Goal: Task Accomplishment & Management: Manage account settings

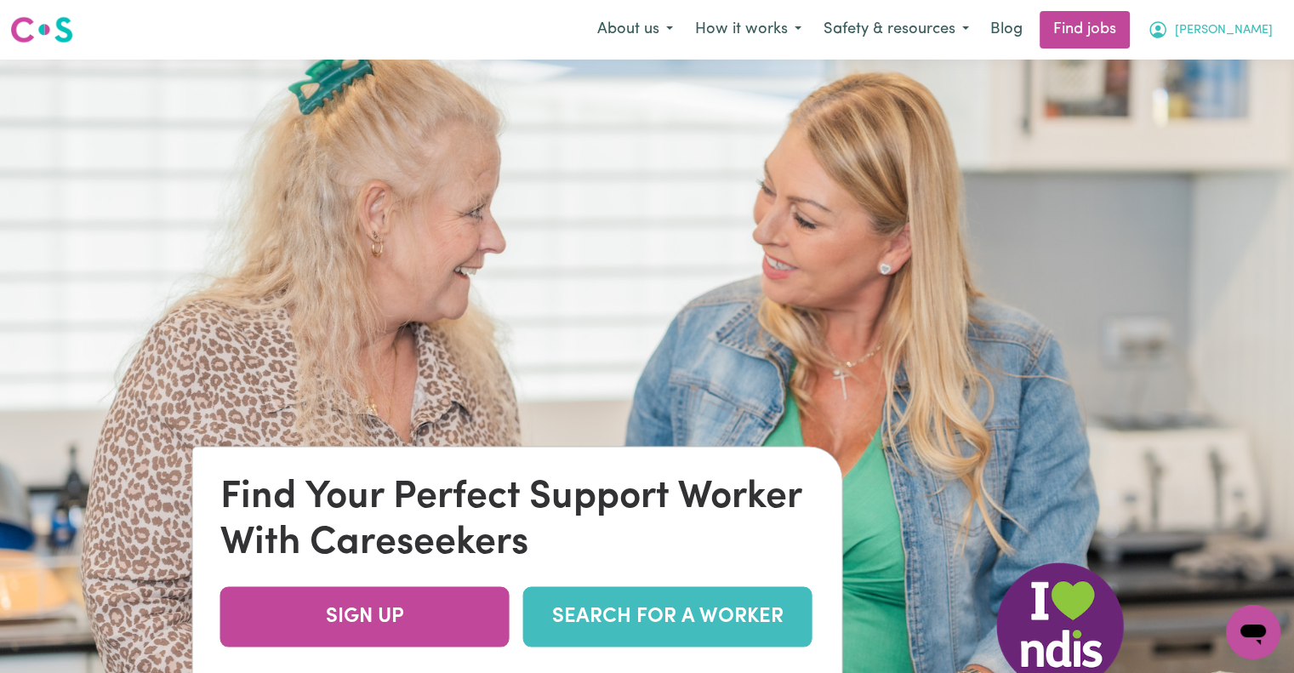
click at [1252, 24] on span "[PERSON_NAME]" at bounding box center [1224, 30] width 98 height 19
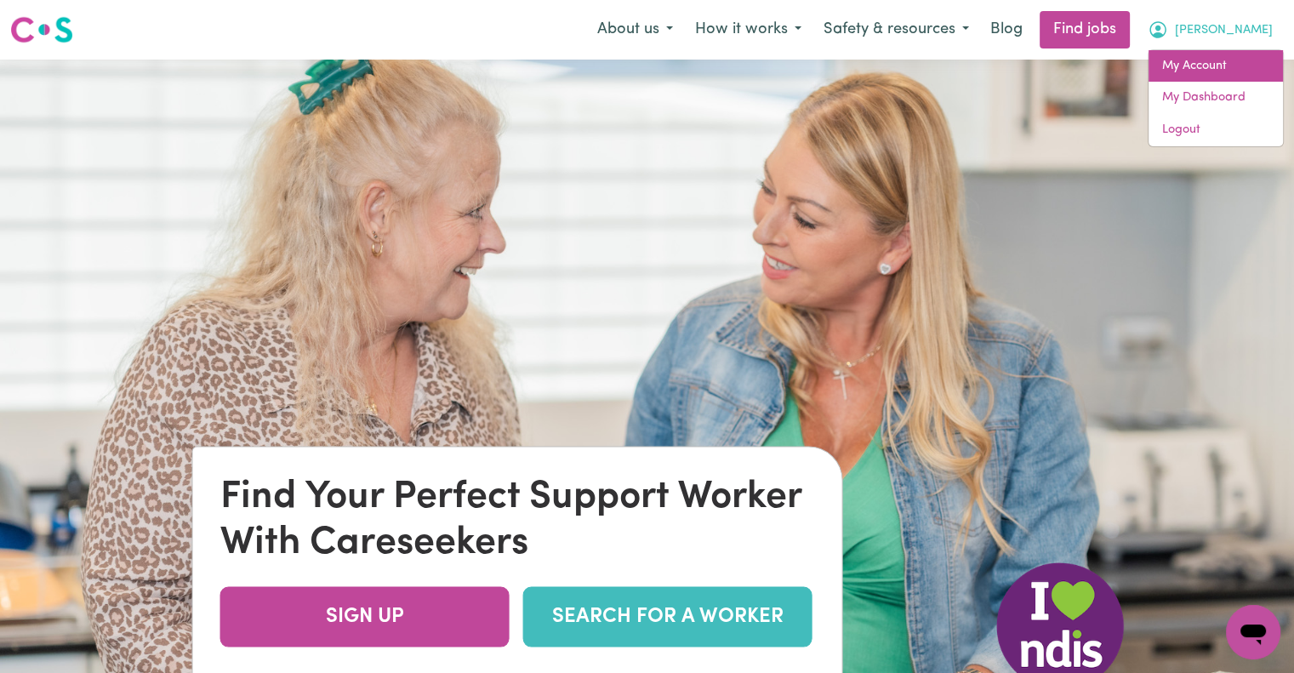
click at [1212, 56] on link "My Account" at bounding box center [1215, 66] width 134 height 32
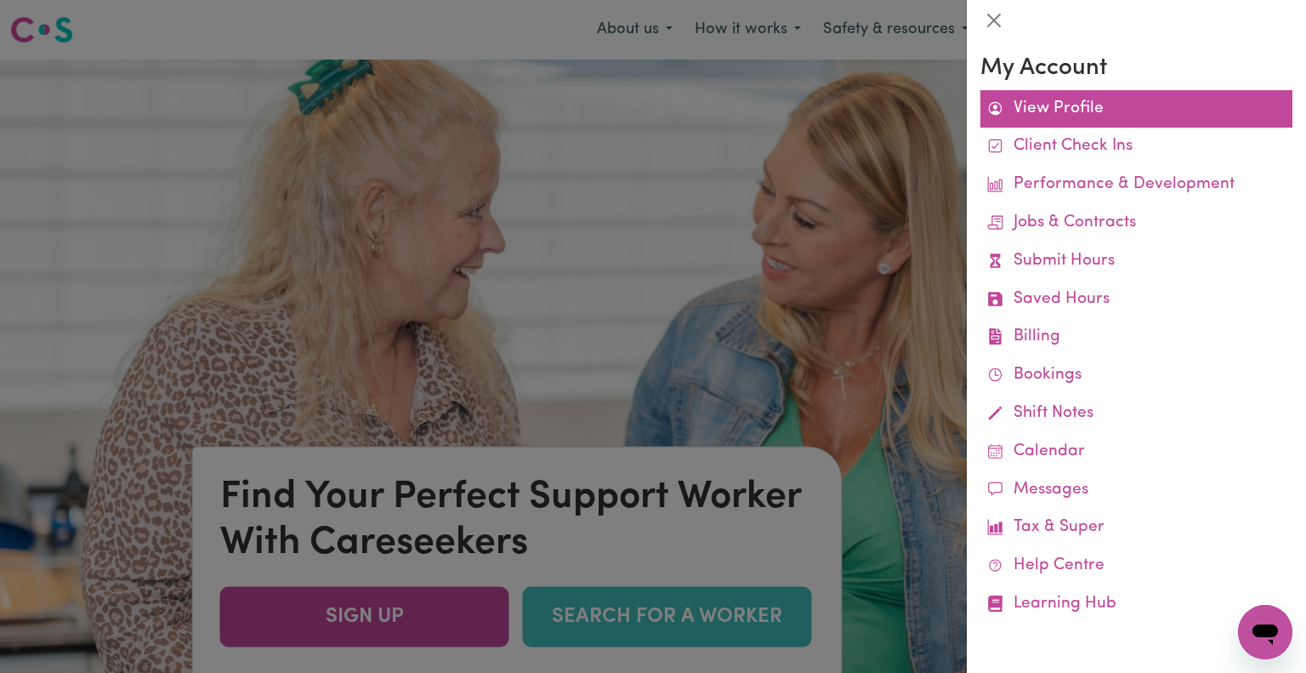
click at [1058, 115] on link "View Profile" at bounding box center [1137, 109] width 312 height 38
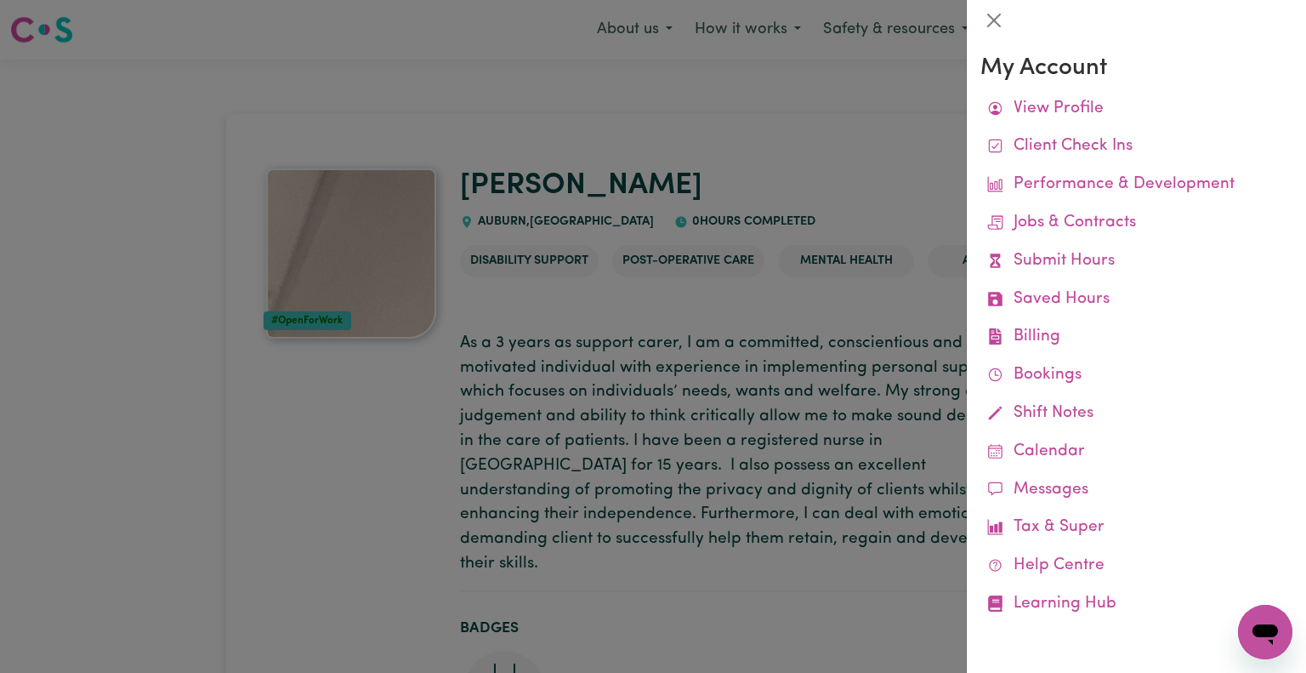
click at [835, 122] on div at bounding box center [653, 336] width 1306 height 673
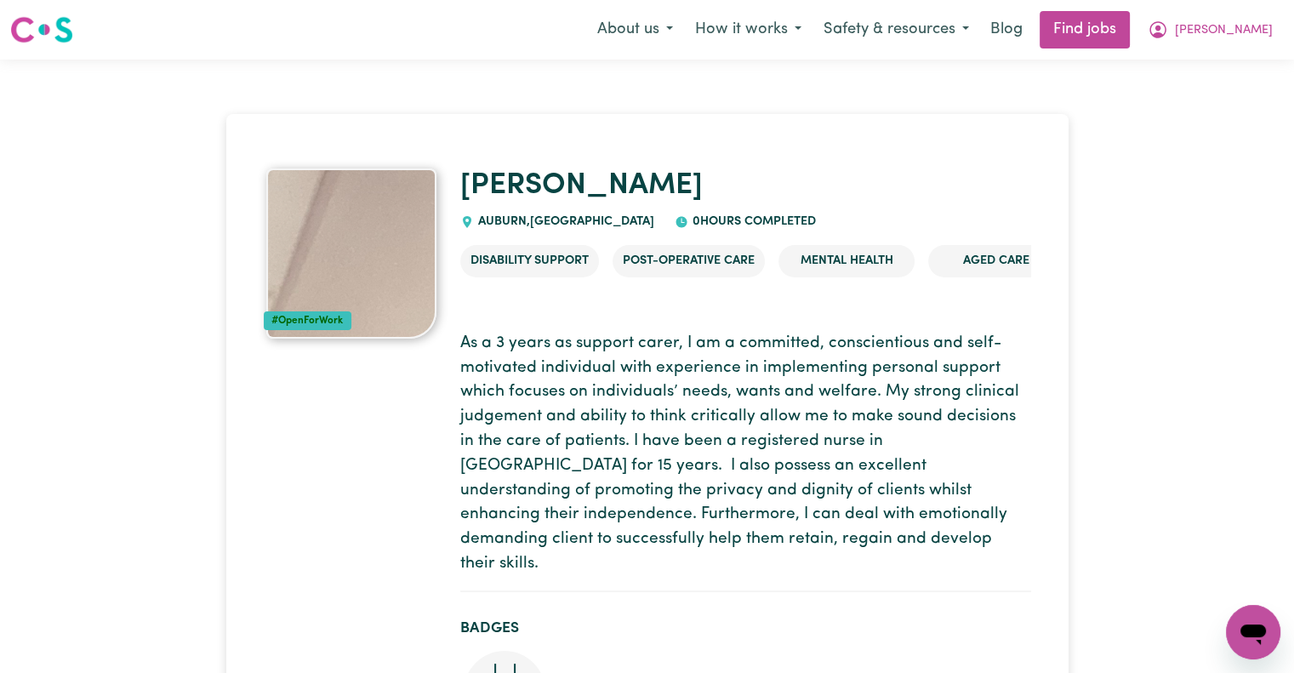
click at [378, 303] on img at bounding box center [351, 253] width 170 height 170
click at [384, 276] on img at bounding box center [351, 253] width 170 height 170
click at [1168, 26] on icon "My Account" at bounding box center [1157, 30] width 20 height 20
click at [1208, 88] on link "My Dashboard" at bounding box center [1215, 98] width 134 height 32
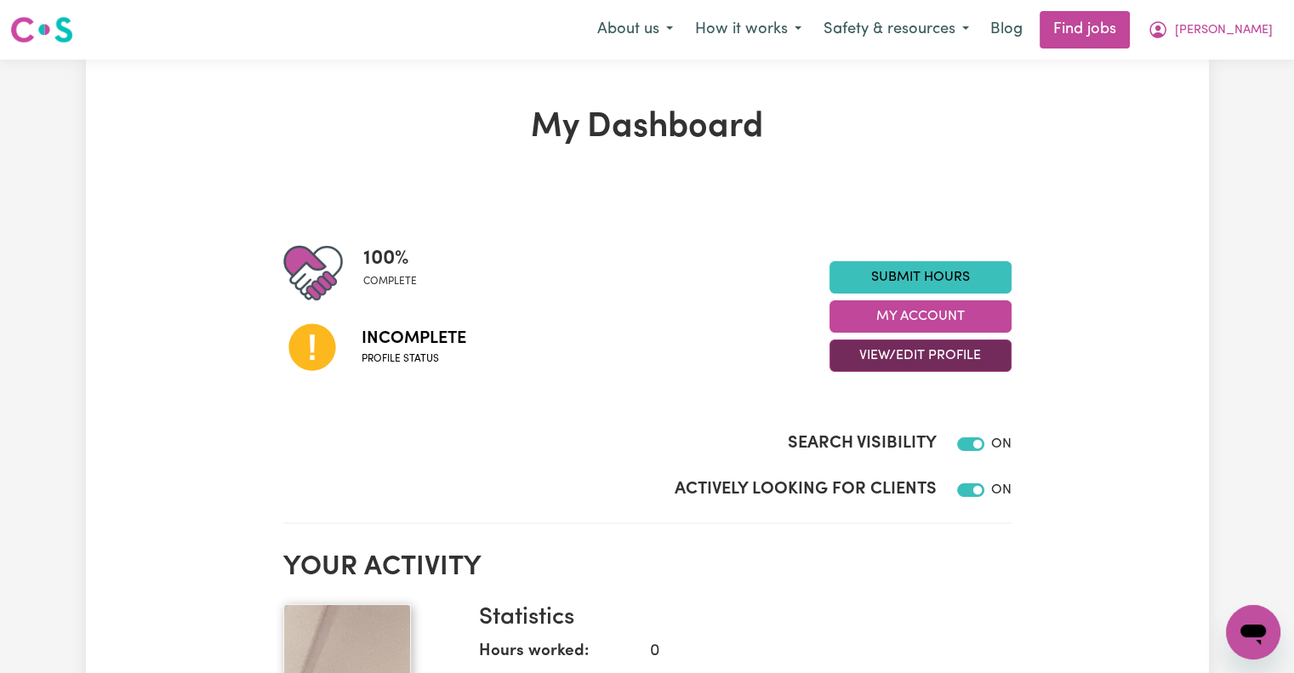
click at [949, 352] on button "View/Edit Profile" at bounding box center [920, 355] width 182 height 32
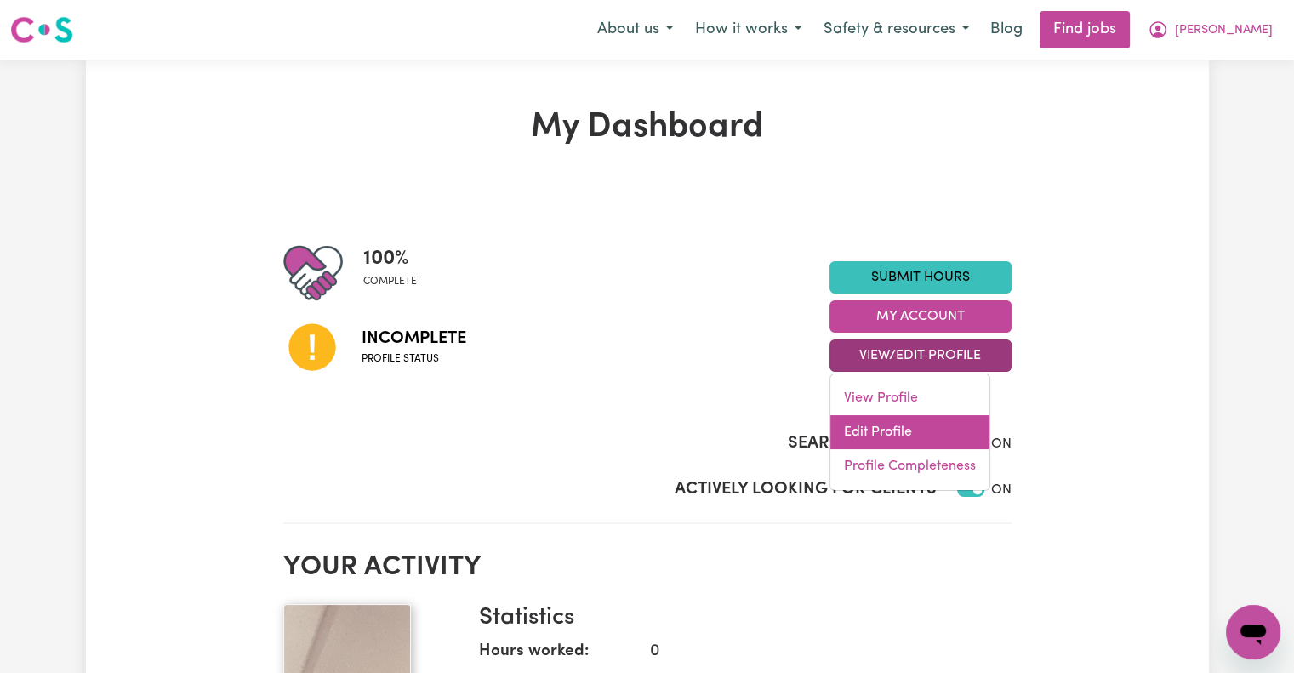
click at [903, 421] on link "Edit Profile" at bounding box center [909, 432] width 159 height 34
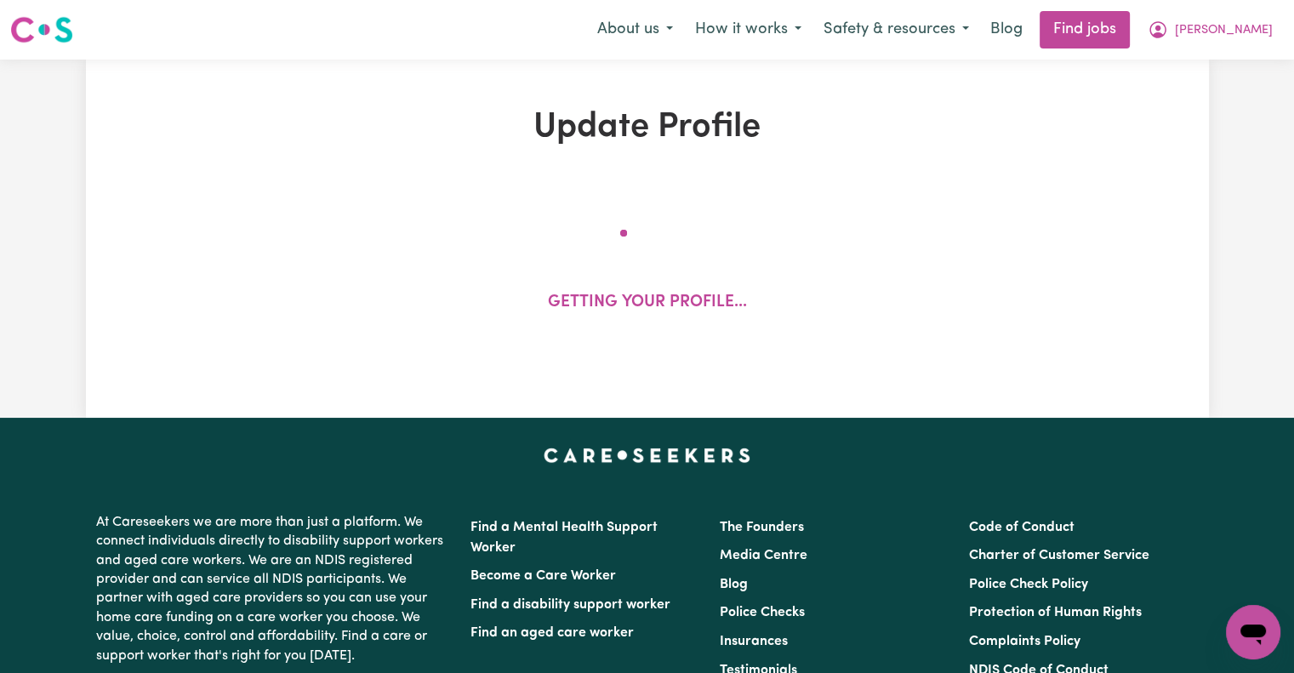
select select "[DEMOGRAPHIC_DATA]"
select select "Student Visa"
select select "Studying a healthcare related degree or qualification"
select select "60"
select select "77"
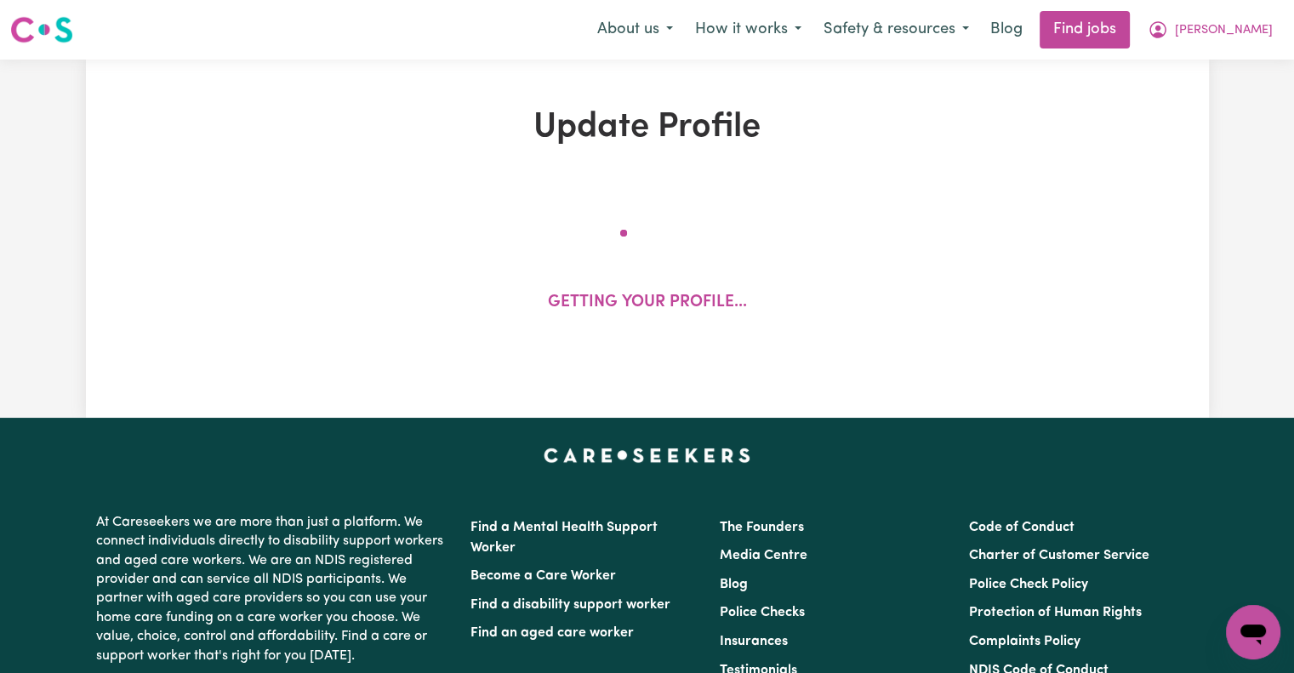
select select "100"
select select "120"
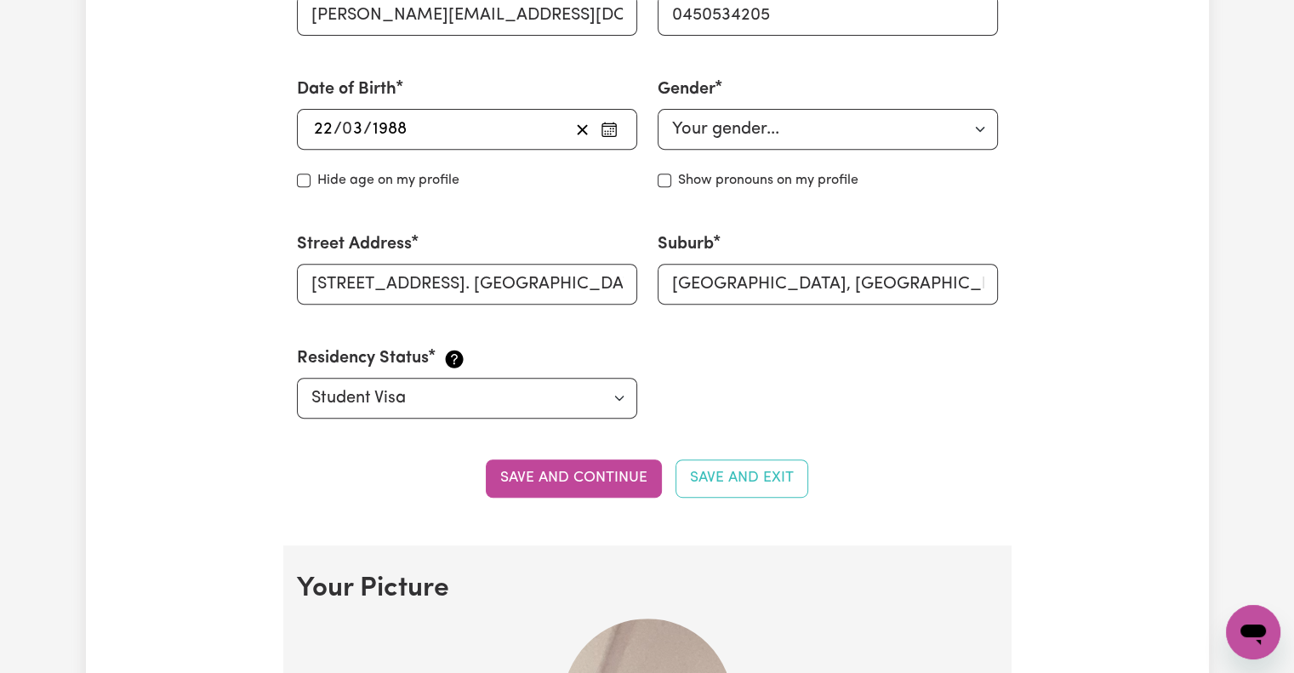
scroll to position [697, 0]
click at [582, 292] on input "[STREET_ADDRESS]. [GEOGRAPHIC_DATA]" at bounding box center [467, 283] width 340 height 41
type input "7"
type input "[STREET_ADDRESS][PERSON_NAME]"
click at [952, 282] on input "[GEOGRAPHIC_DATA], [GEOGRAPHIC_DATA], 2144" at bounding box center [827, 283] width 340 height 41
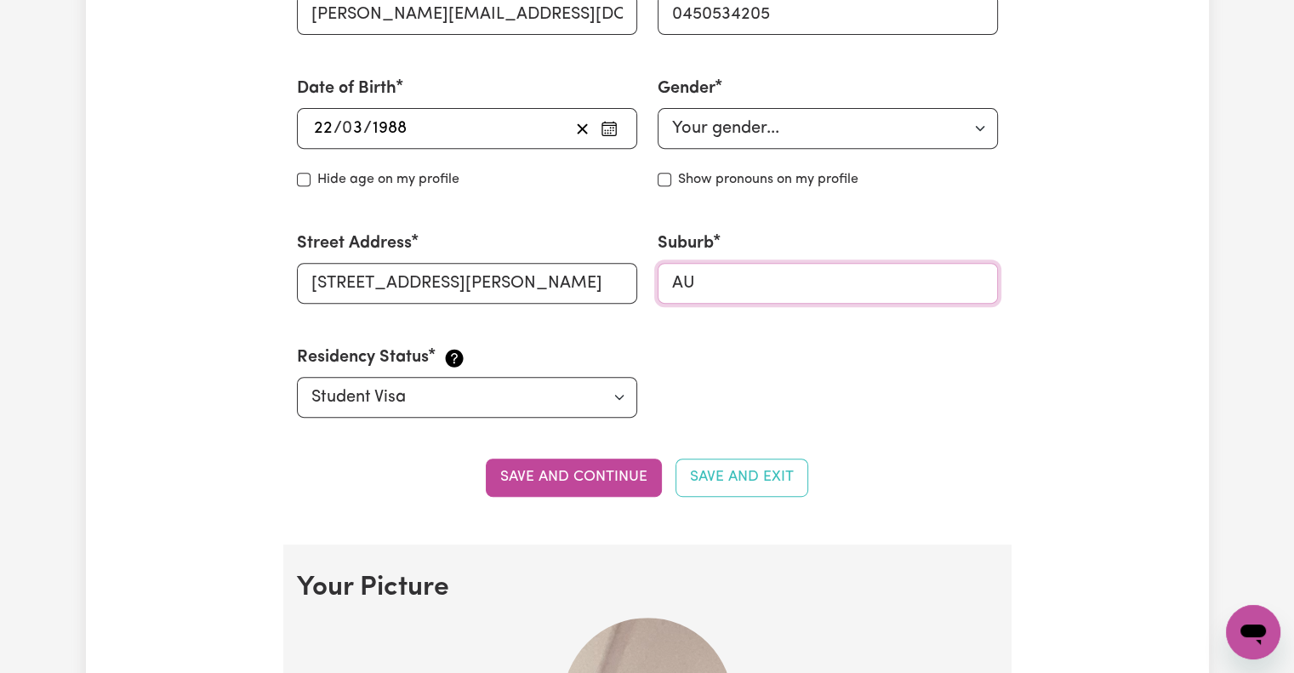
type input "A"
type input "lidc"
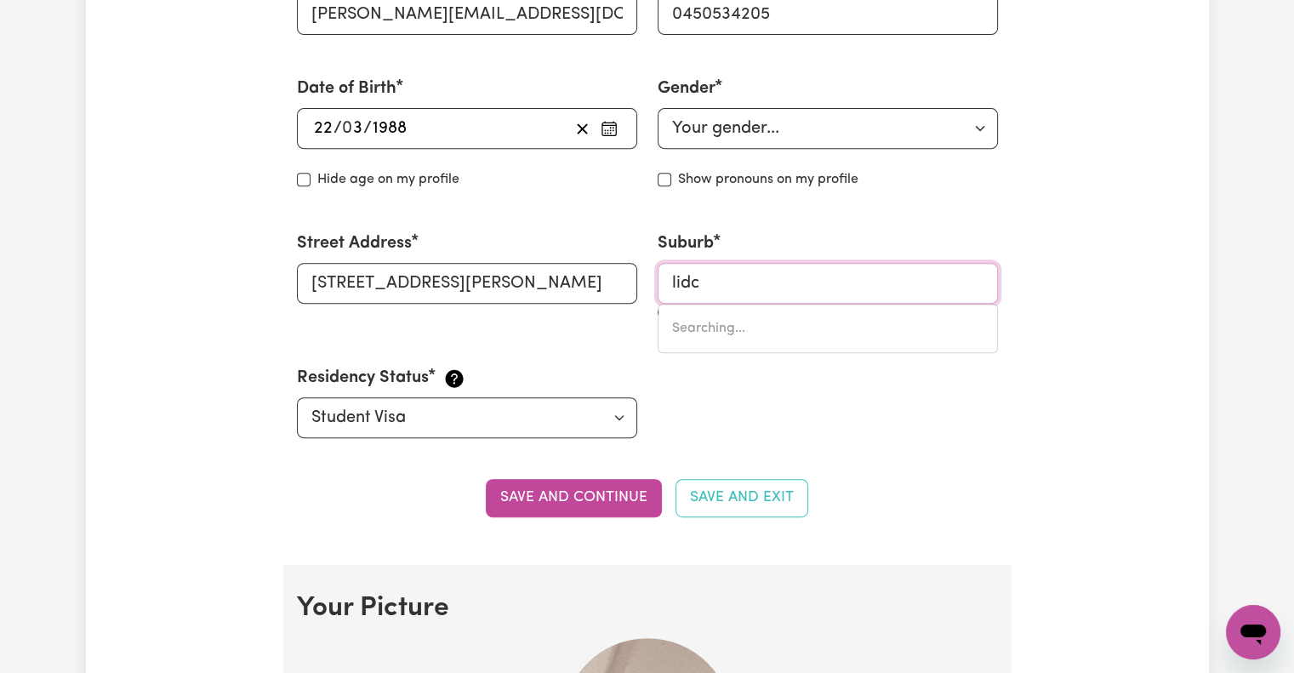
type input "lidcOMBE, [GEOGRAPHIC_DATA], 2141"
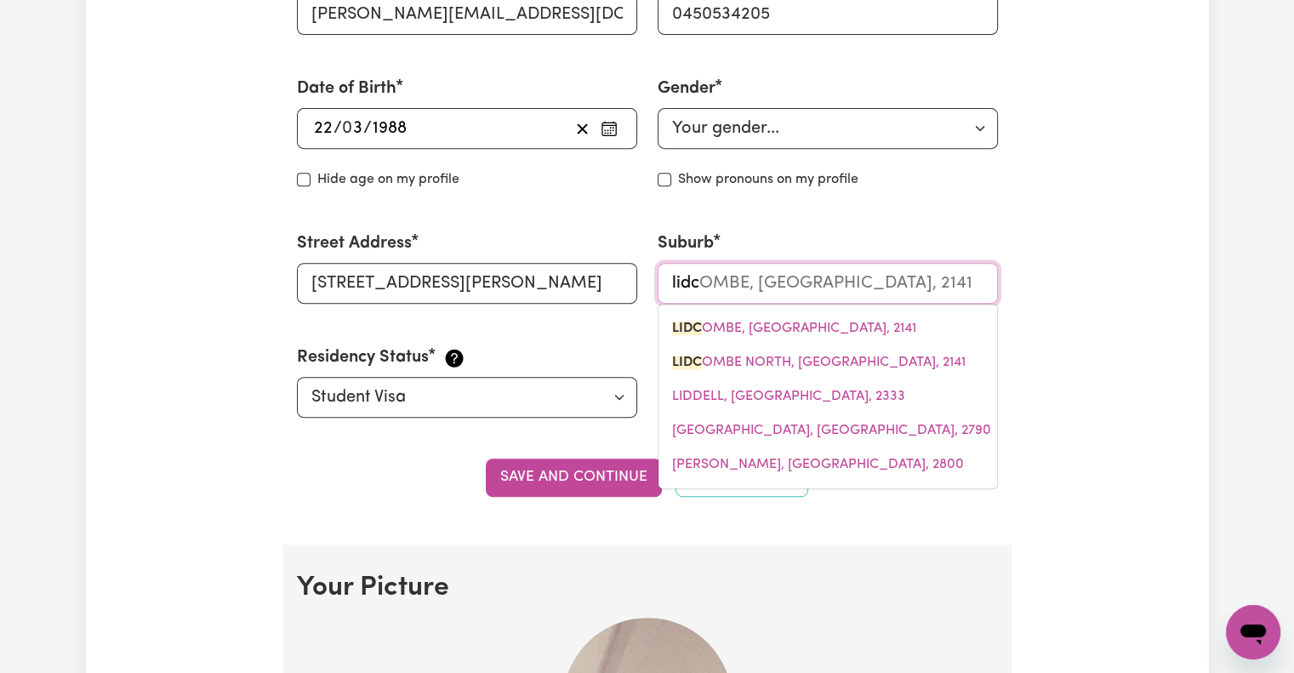
type input "lidco"
type input "lidcoMBE, [GEOGRAPHIC_DATA], 2141"
type input "lidcom"
type input "lidcomBE, [GEOGRAPHIC_DATA], 2141"
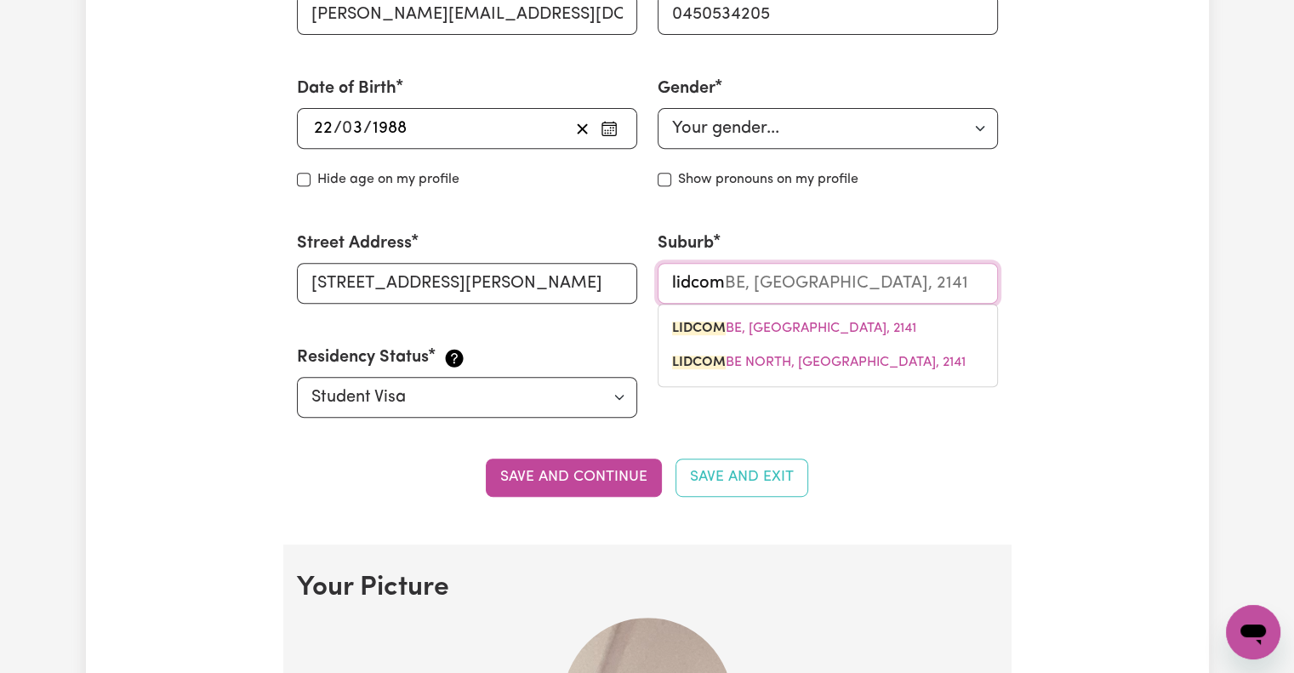
type input "lidcomb"
type input "lidcombE, [GEOGRAPHIC_DATA], 2141"
type input "lidcombe"
type input "[GEOGRAPHIC_DATA], [GEOGRAPHIC_DATA], 2141"
type input "lidcombe,"
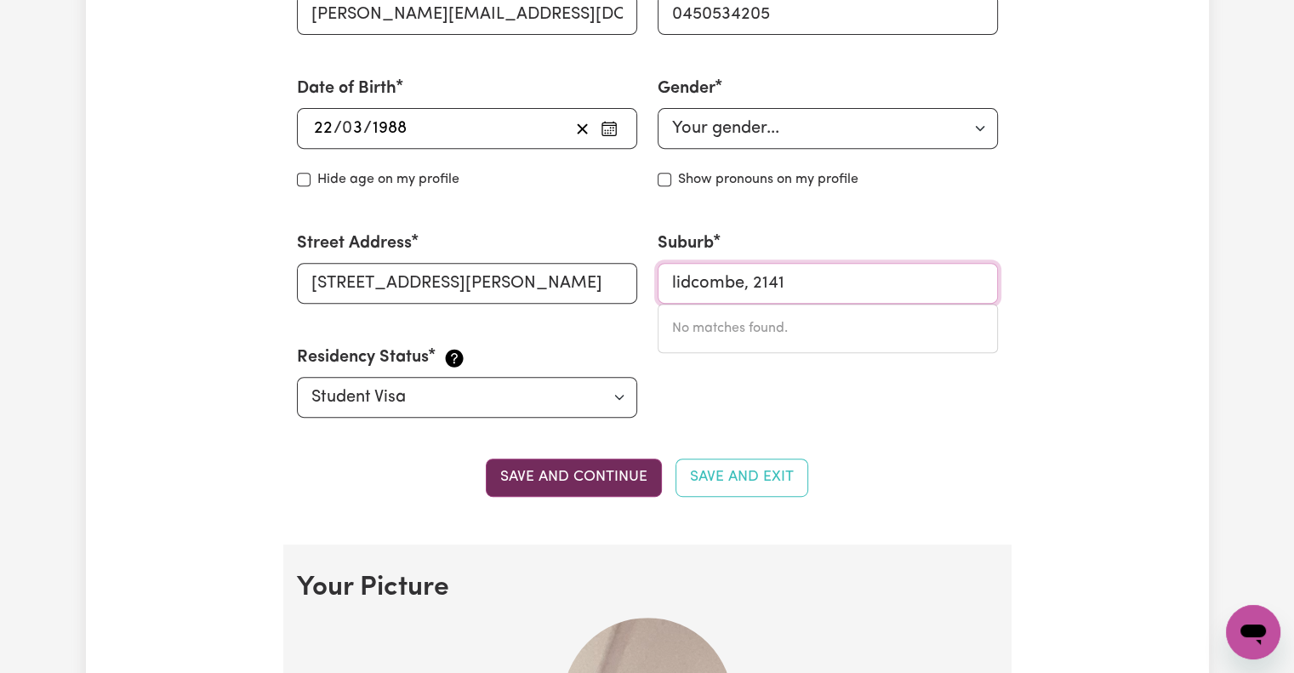
type input "lidcombe, 2141"
click at [603, 474] on button "Save and continue" at bounding box center [574, 476] width 176 height 37
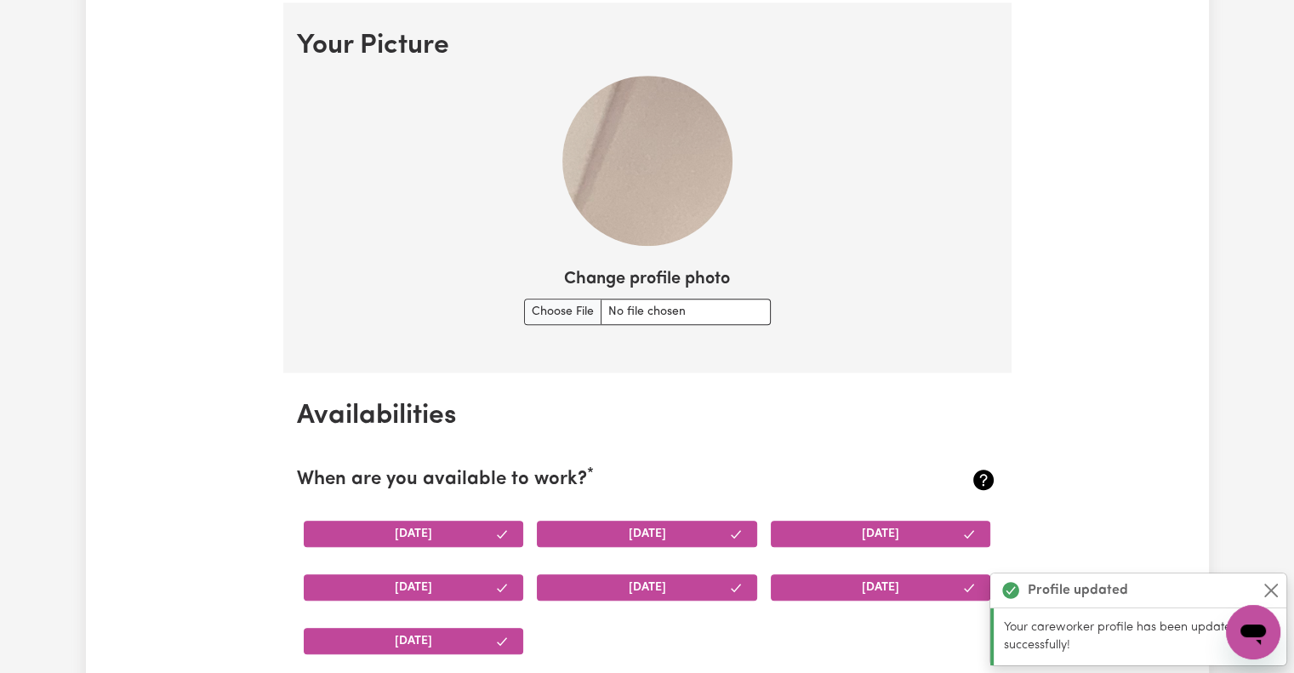
scroll to position [1241, 0]
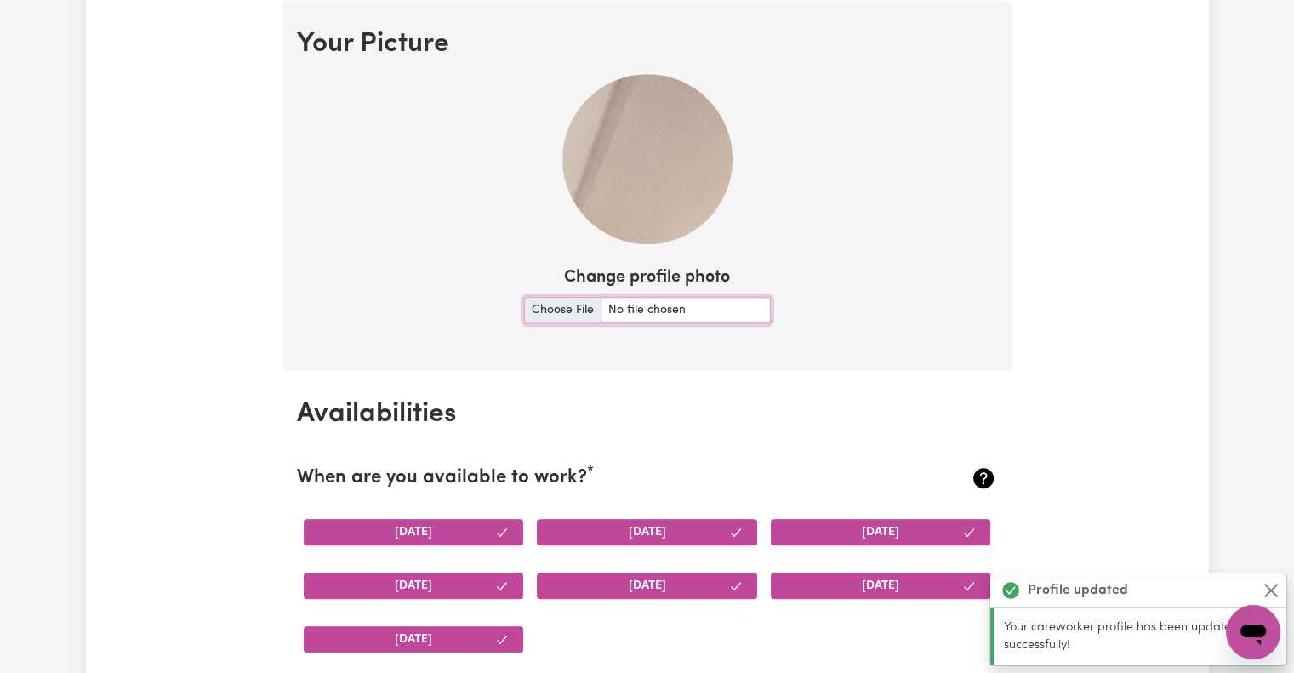
click at [554, 305] on input "Change profile photo" at bounding box center [647, 310] width 247 height 26
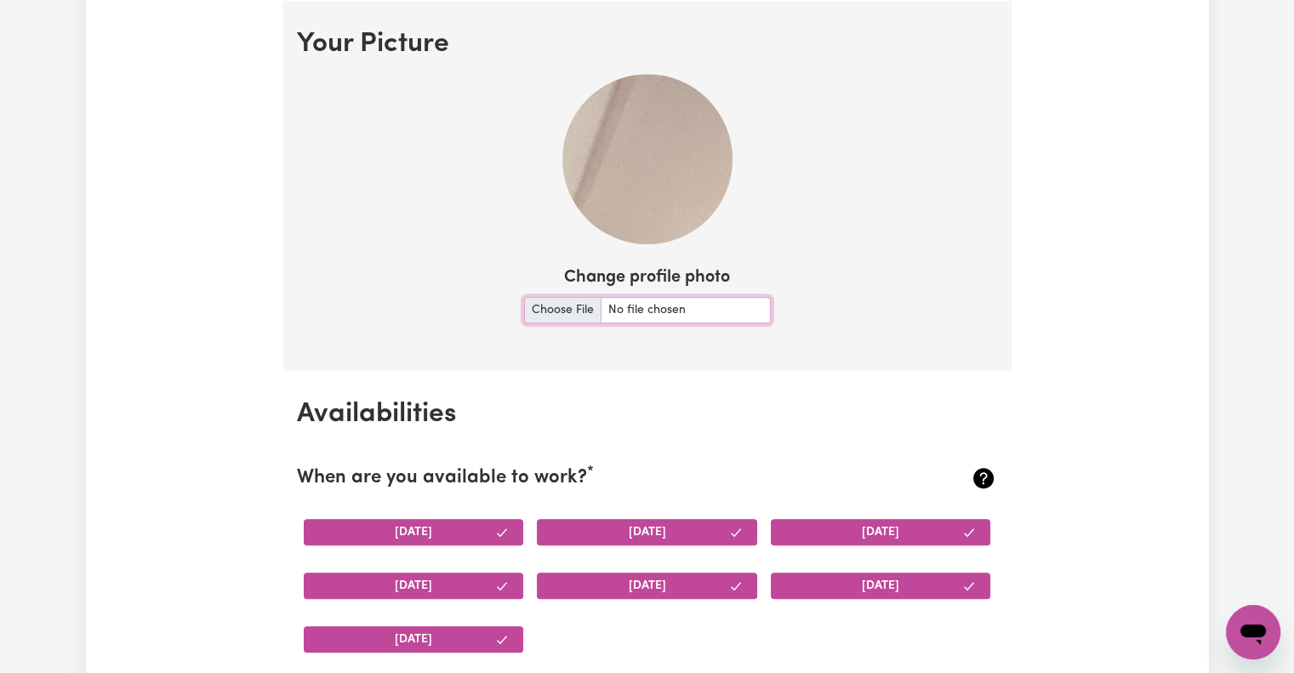
type input "C:\fakepath\IMG_3931.jpeg"
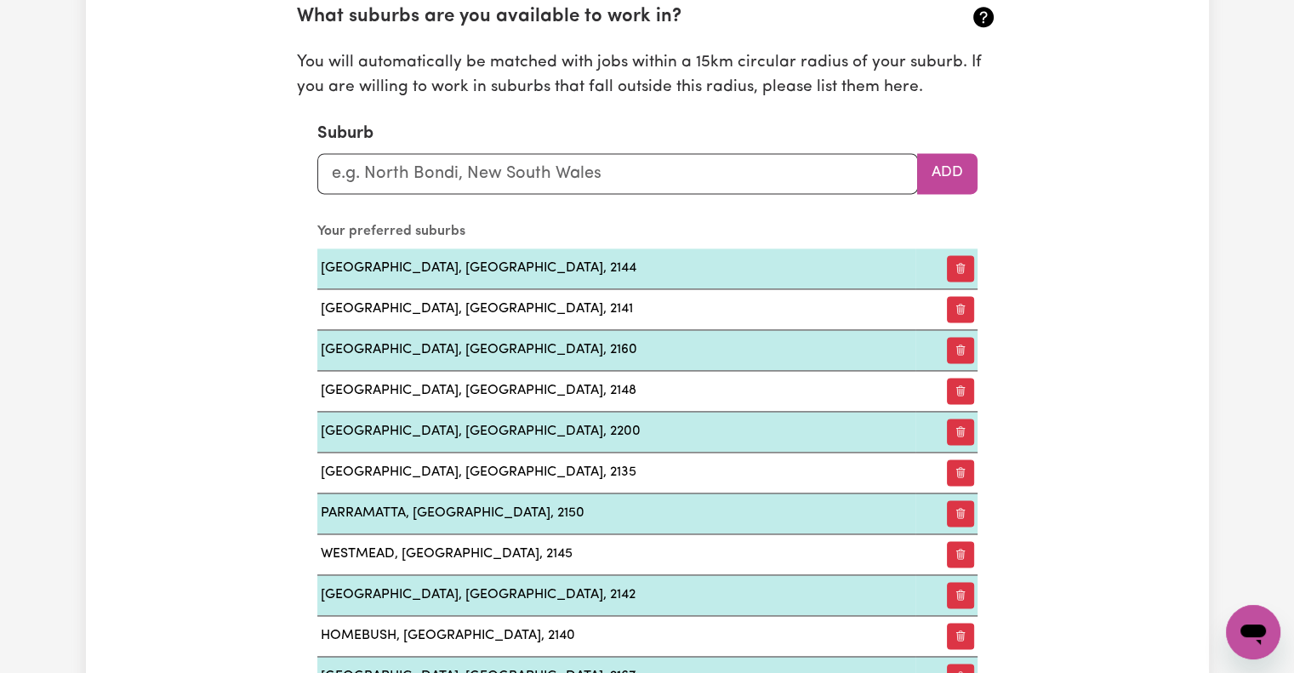
scroll to position [2385, 0]
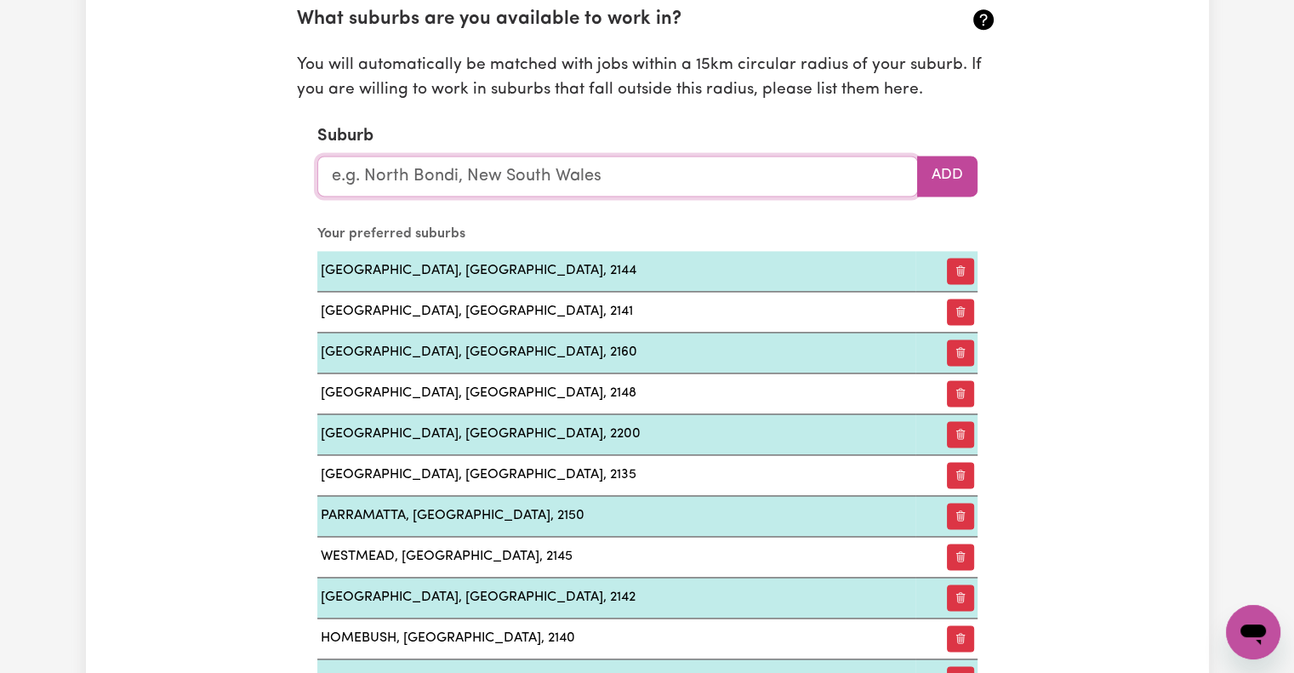
click at [609, 175] on input "text" at bounding box center [617, 176] width 600 height 41
click at [929, 174] on button "Add" at bounding box center [947, 176] width 60 height 41
click at [779, 171] on input "as" at bounding box center [617, 176] width 600 height 41
type input "a"
click at [936, 176] on button "Add" at bounding box center [947, 176] width 60 height 41
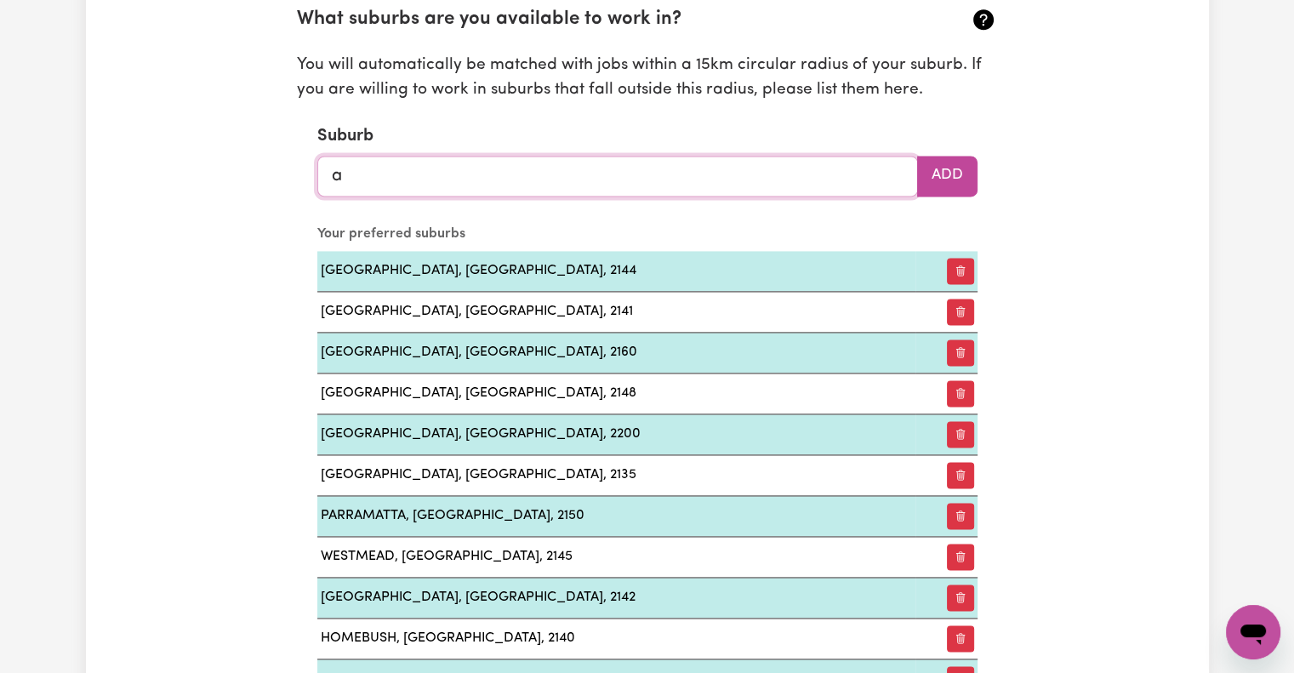
click at [865, 172] on input "a" at bounding box center [617, 176] width 600 height 41
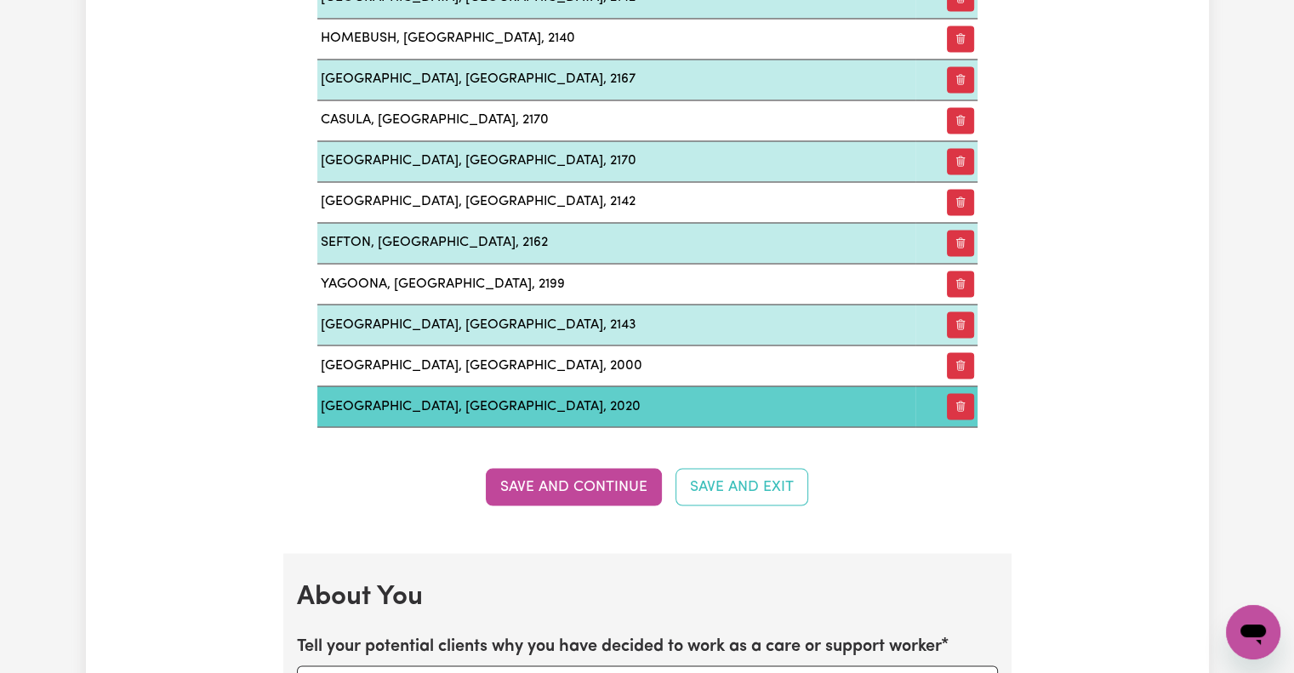
scroll to position [2986, 0]
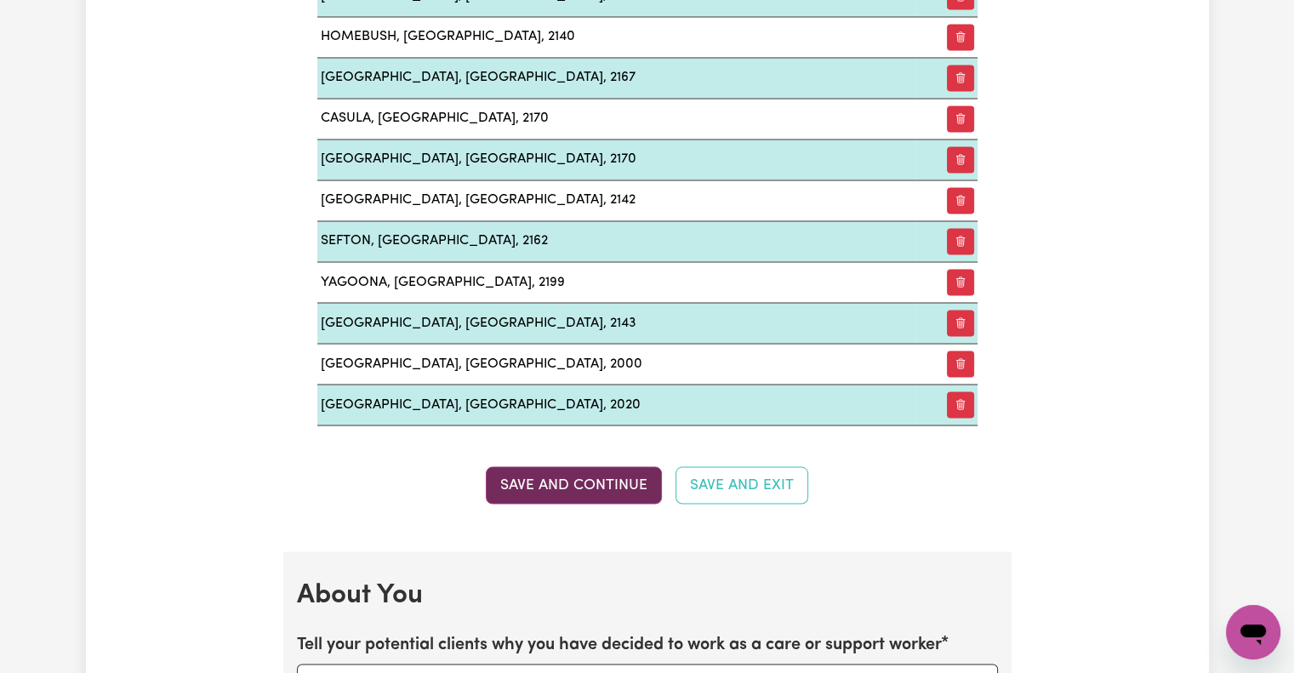
type input "as"
click at [629, 466] on button "Save and Continue" at bounding box center [574, 484] width 176 height 37
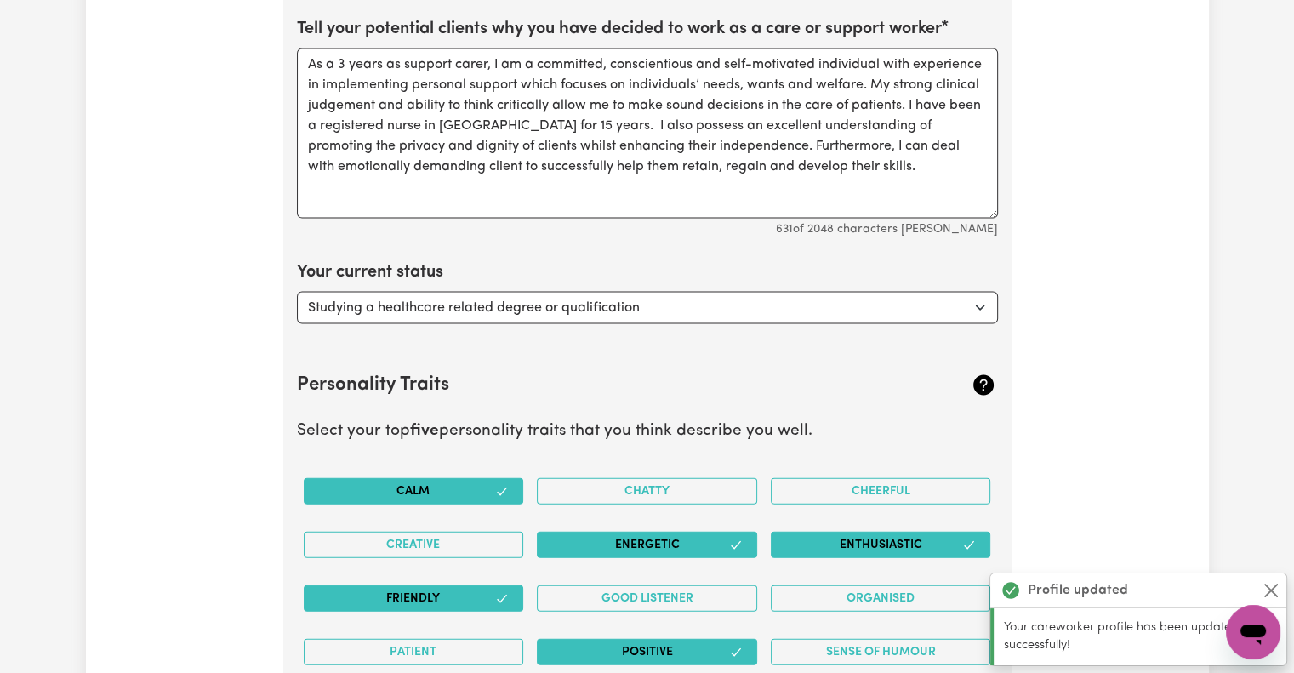
scroll to position [3602, 0]
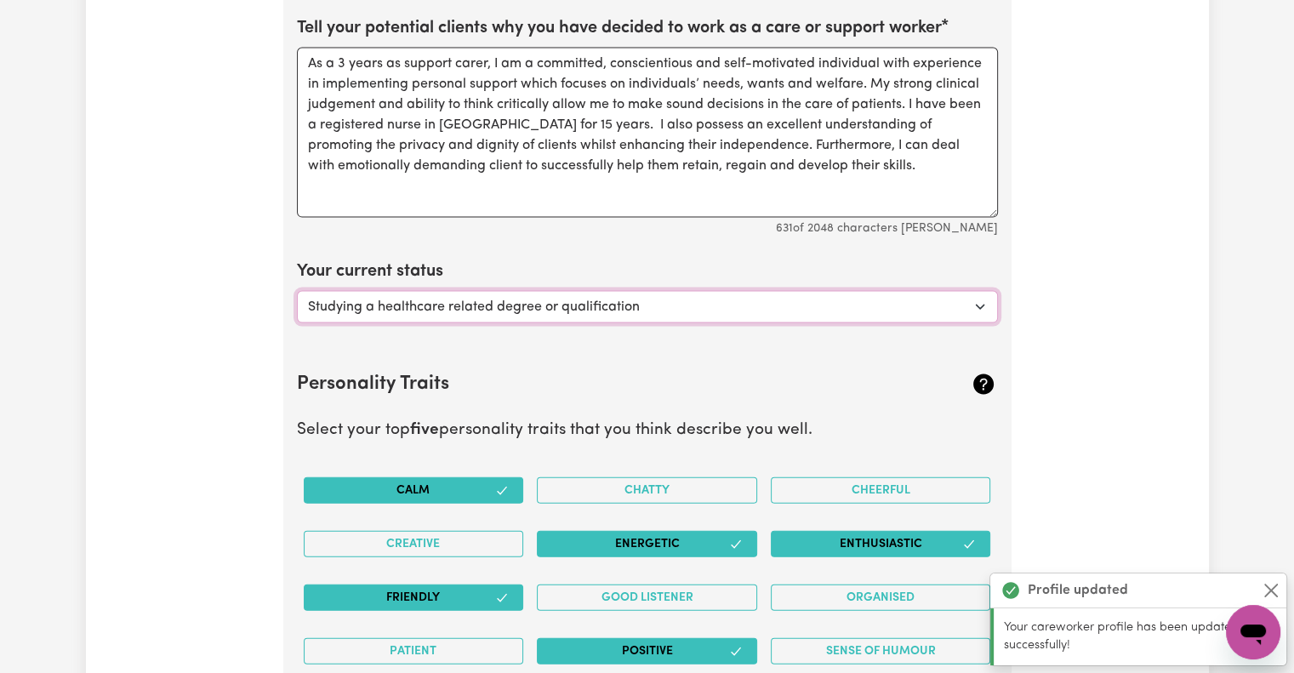
click at [949, 301] on select "Select... Studying a healthcare related degree or qualification Studying a non-…" at bounding box center [647, 307] width 701 height 32
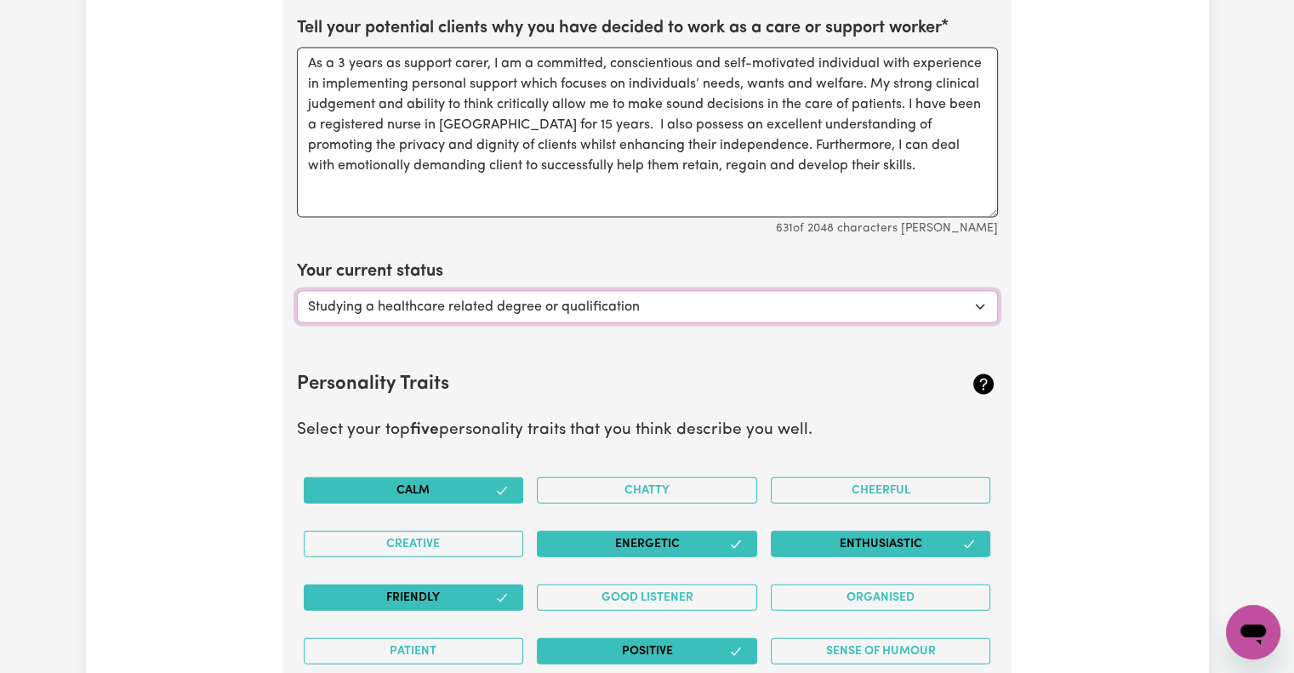
select select "Looking for work - I just graduated"
click at [297, 291] on select "Select... Studying a healthcare related degree or qualification Studying a non-…" at bounding box center [647, 307] width 701 height 32
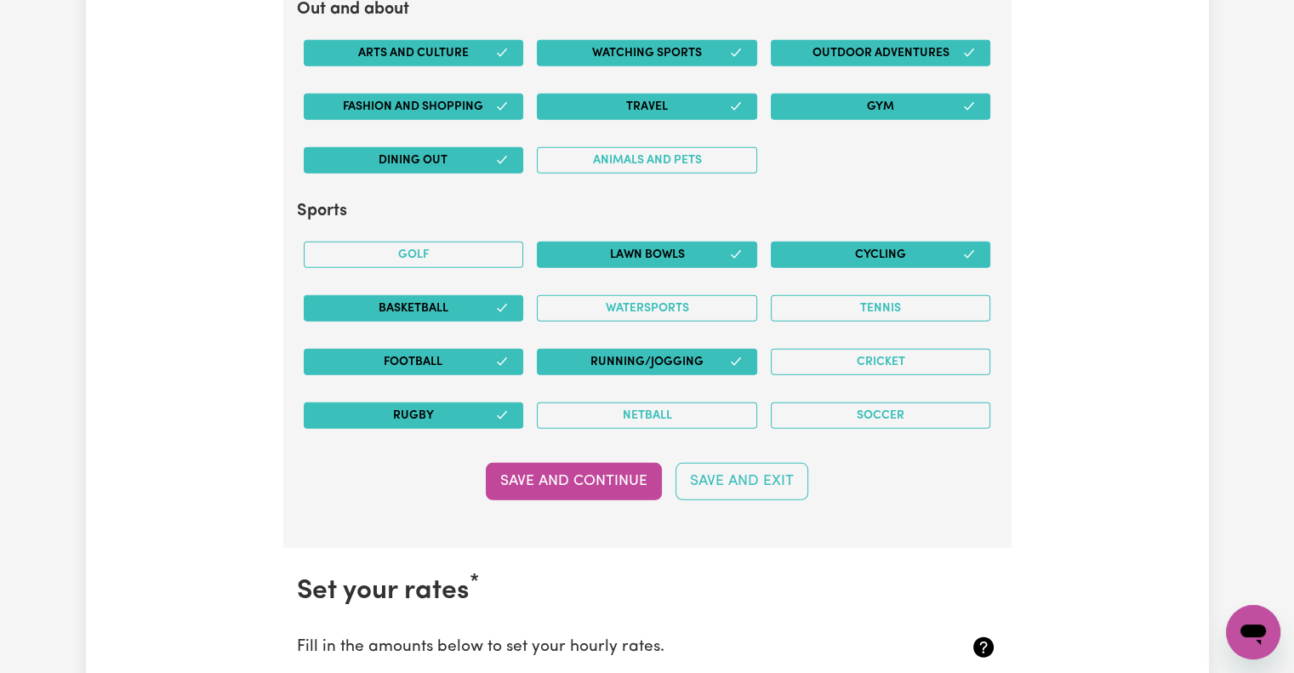
scroll to position [4622, 0]
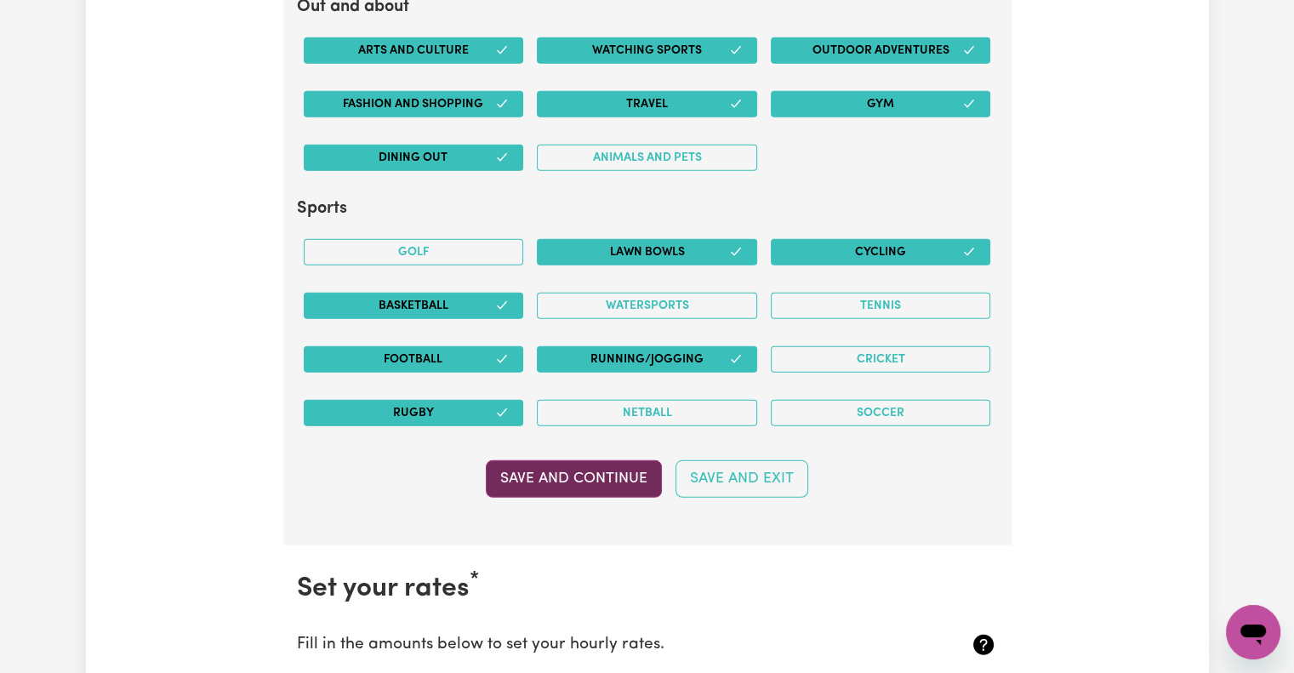
click at [565, 469] on button "Save and Continue" at bounding box center [574, 478] width 176 height 37
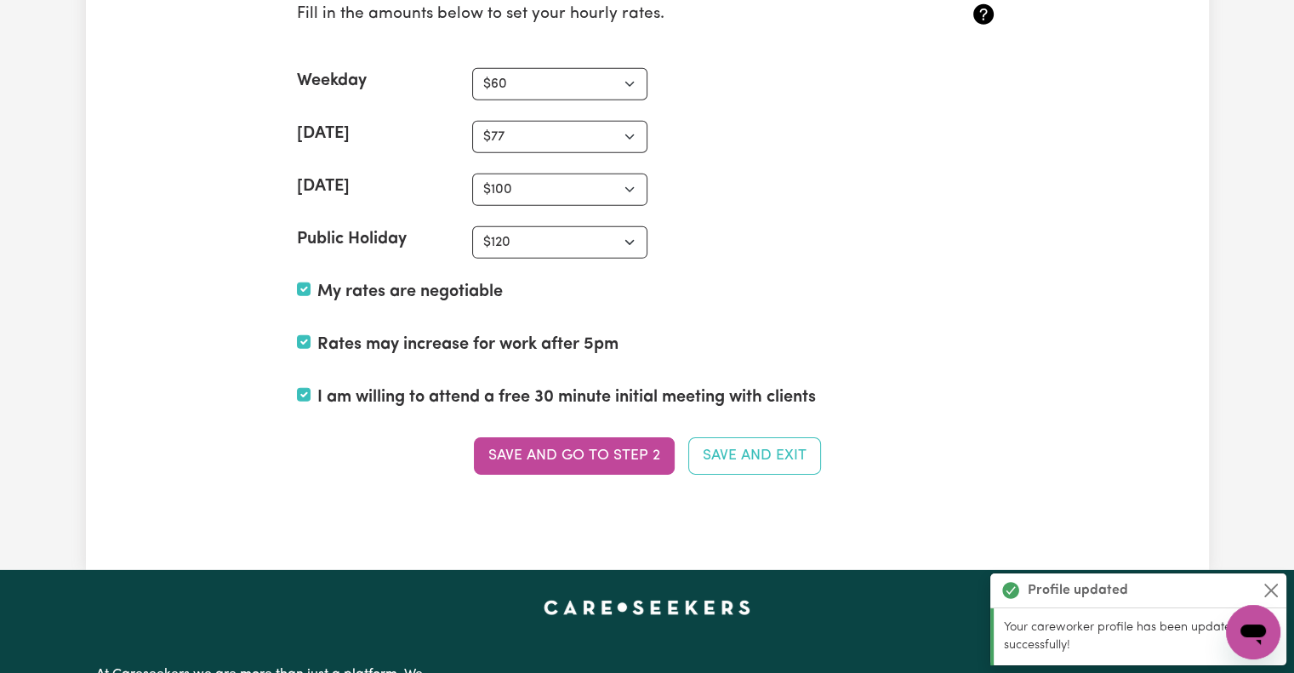
scroll to position [5254, 0]
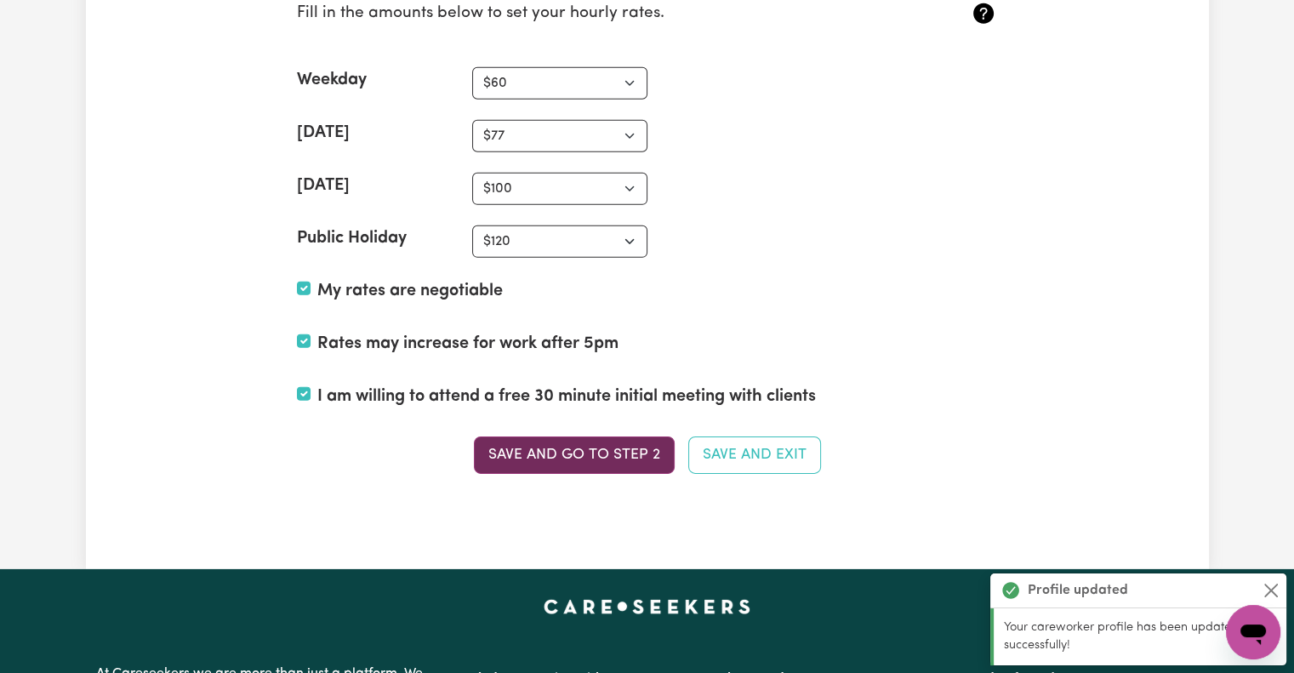
click at [640, 438] on button "Save and go to Step 2" at bounding box center [574, 454] width 201 height 37
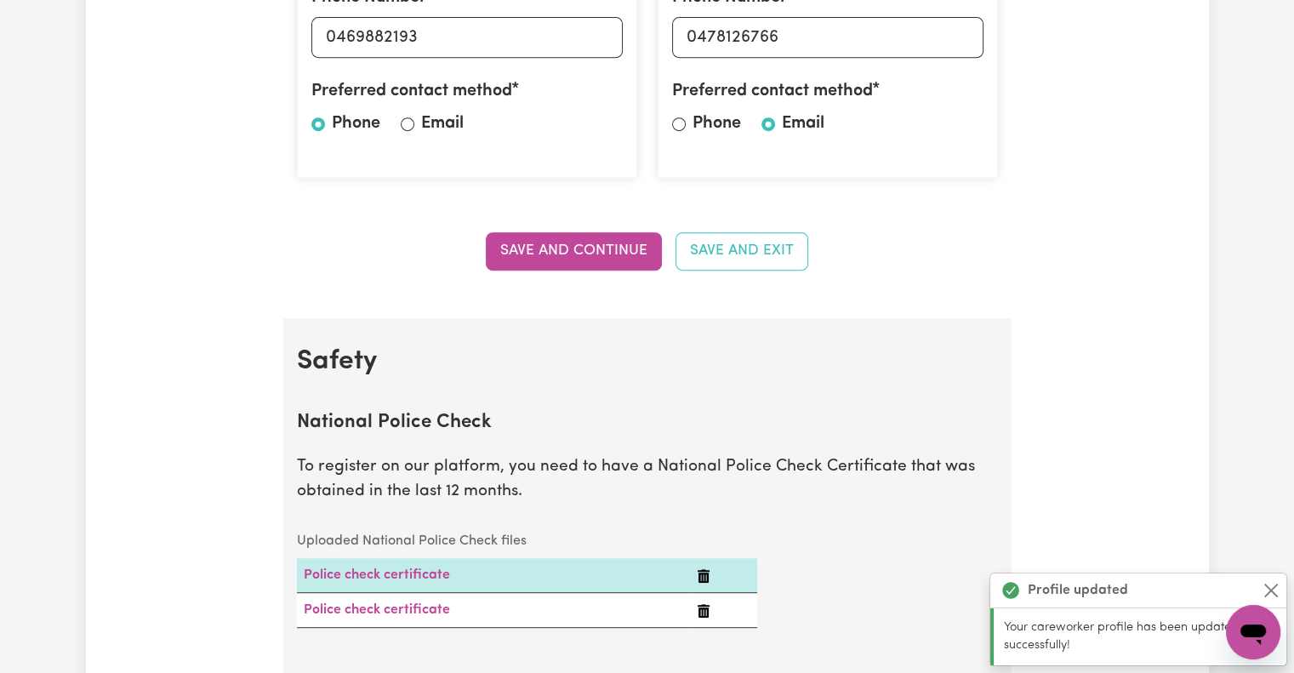
scroll to position [791, 0]
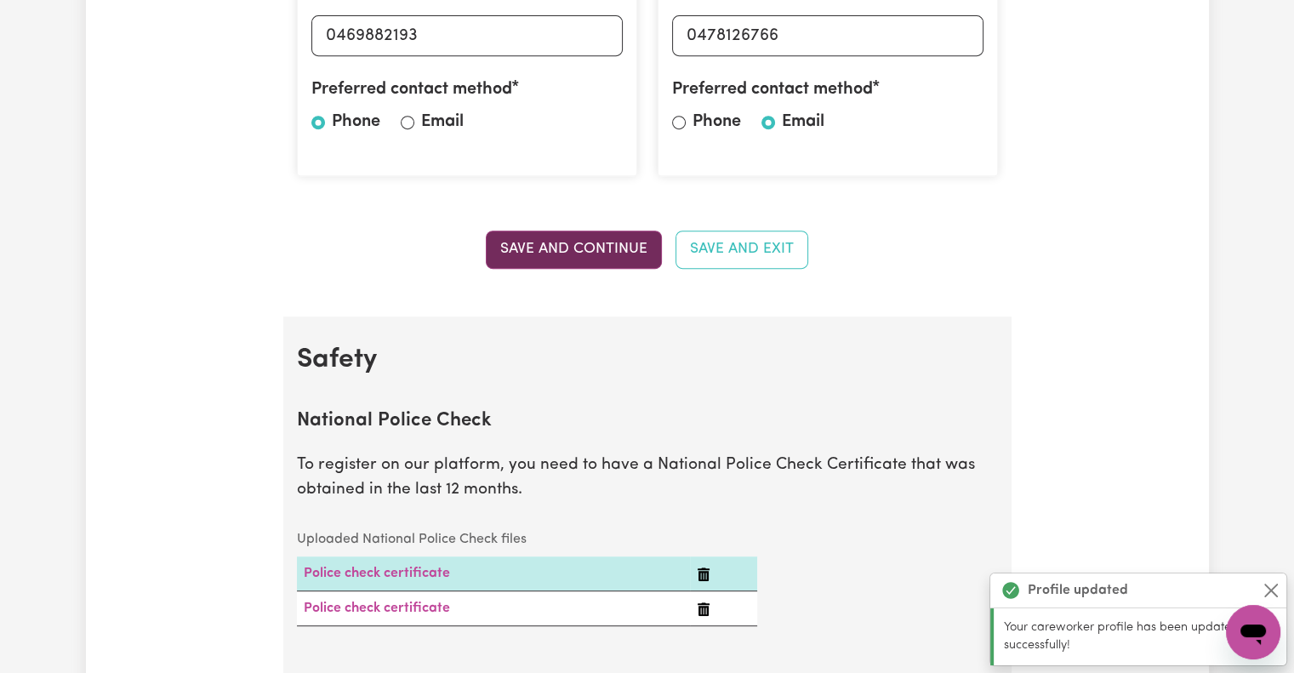
click at [612, 243] on button "Save and Continue" at bounding box center [574, 248] width 176 height 37
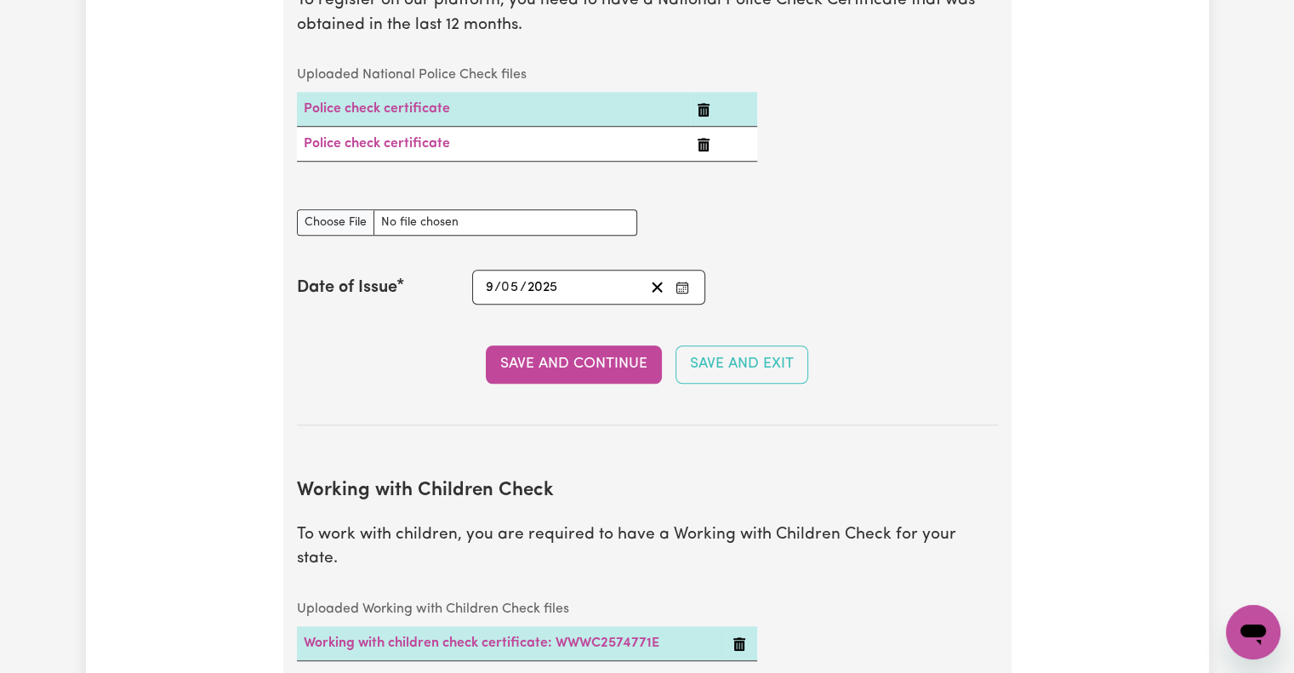
scroll to position [1260, 0]
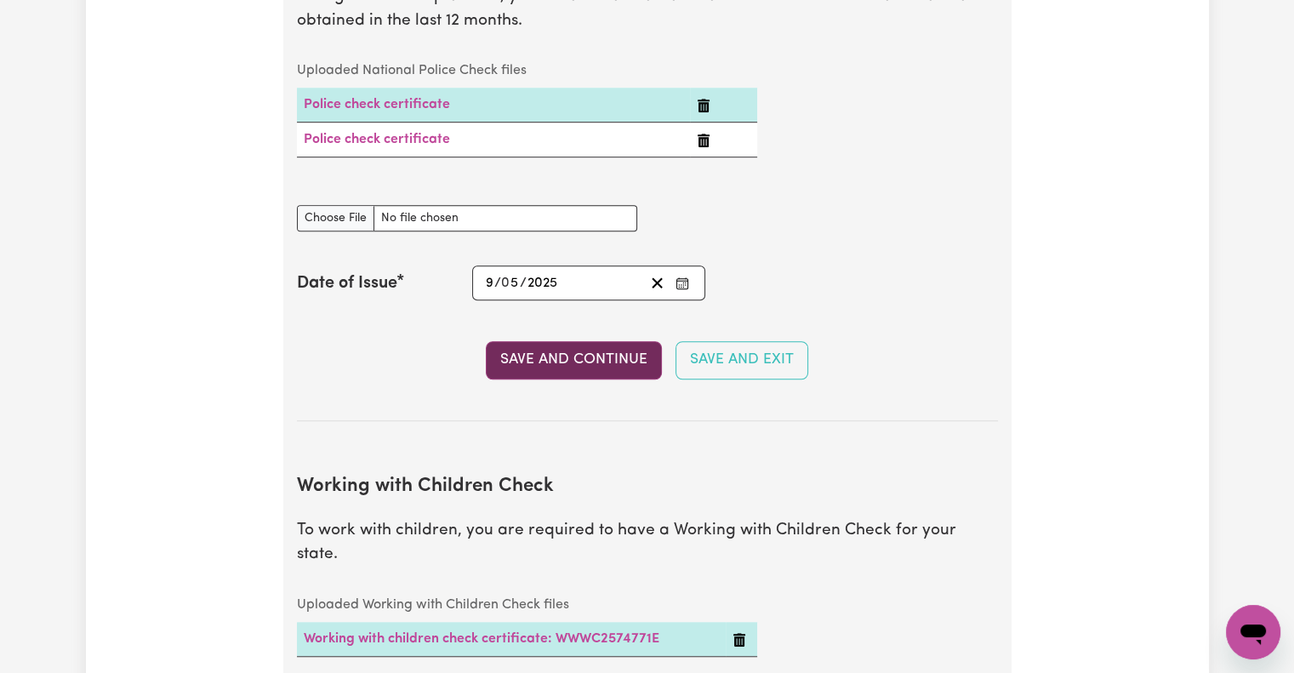
click at [599, 363] on button "Save and Continue" at bounding box center [574, 359] width 176 height 37
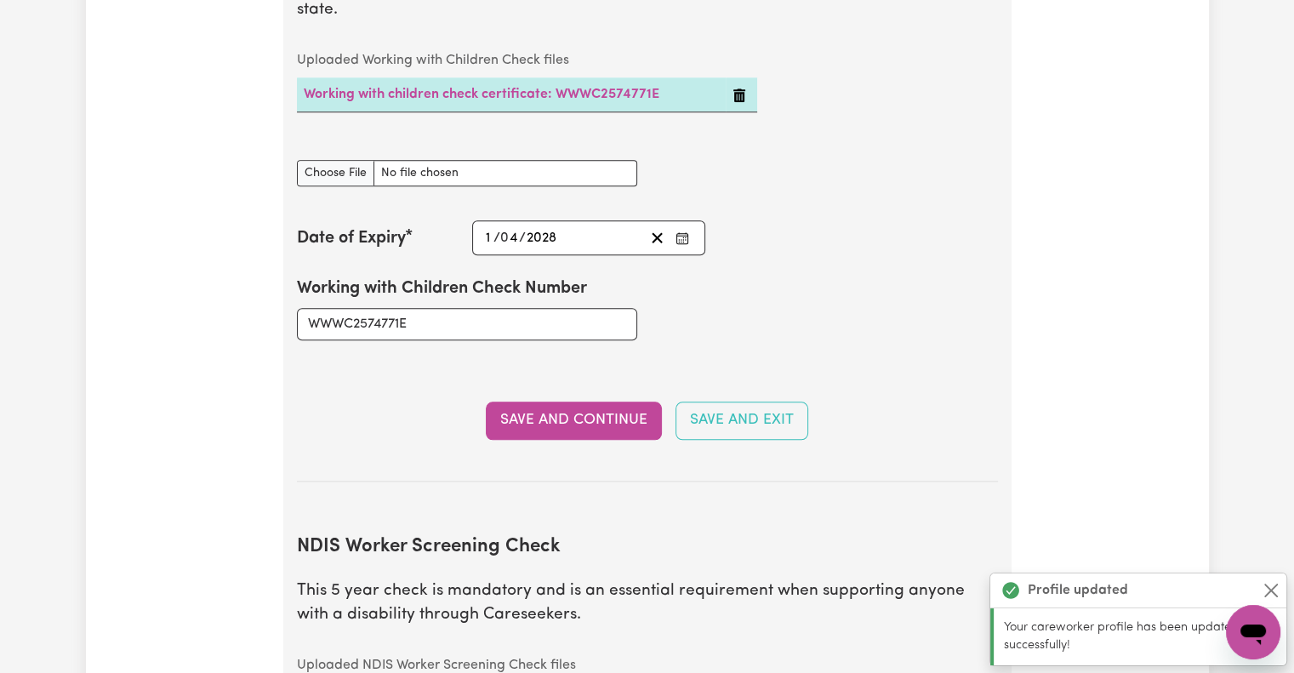
scroll to position [1806, 0]
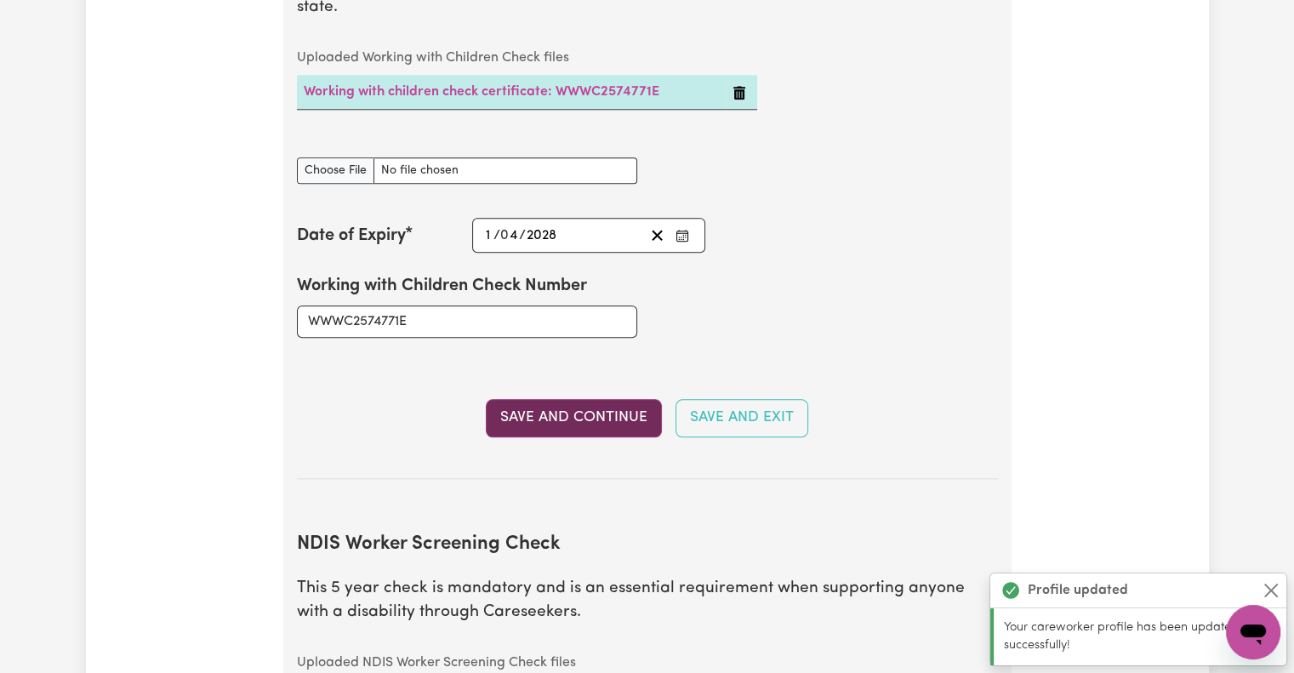
click at [600, 399] on button "Save and Continue" at bounding box center [574, 417] width 176 height 37
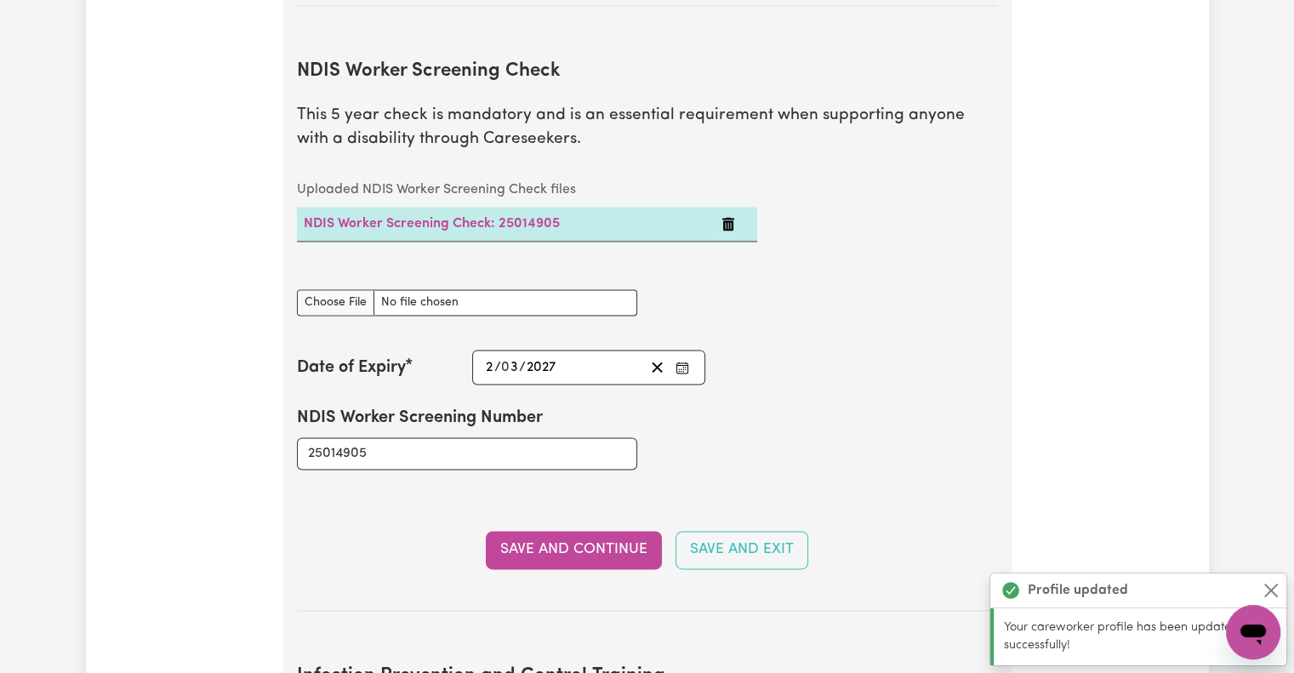
scroll to position [2284, 0]
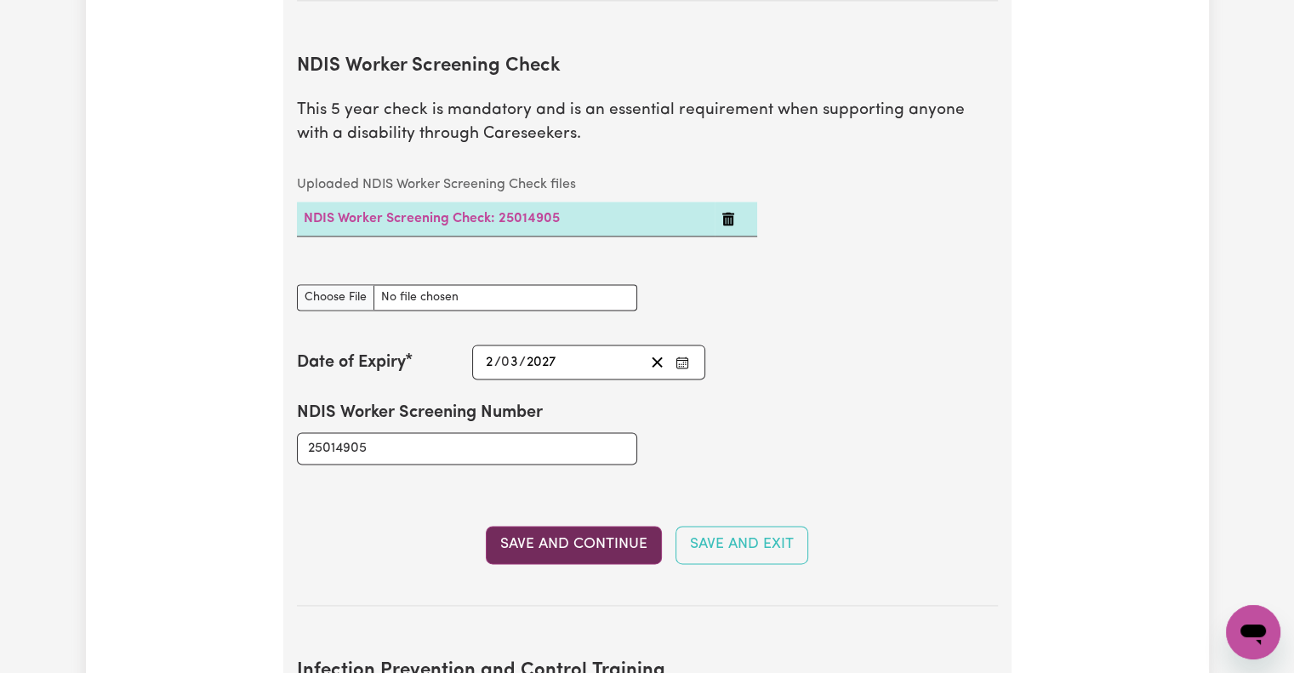
click at [594, 526] on button "Save and Continue" at bounding box center [574, 544] width 176 height 37
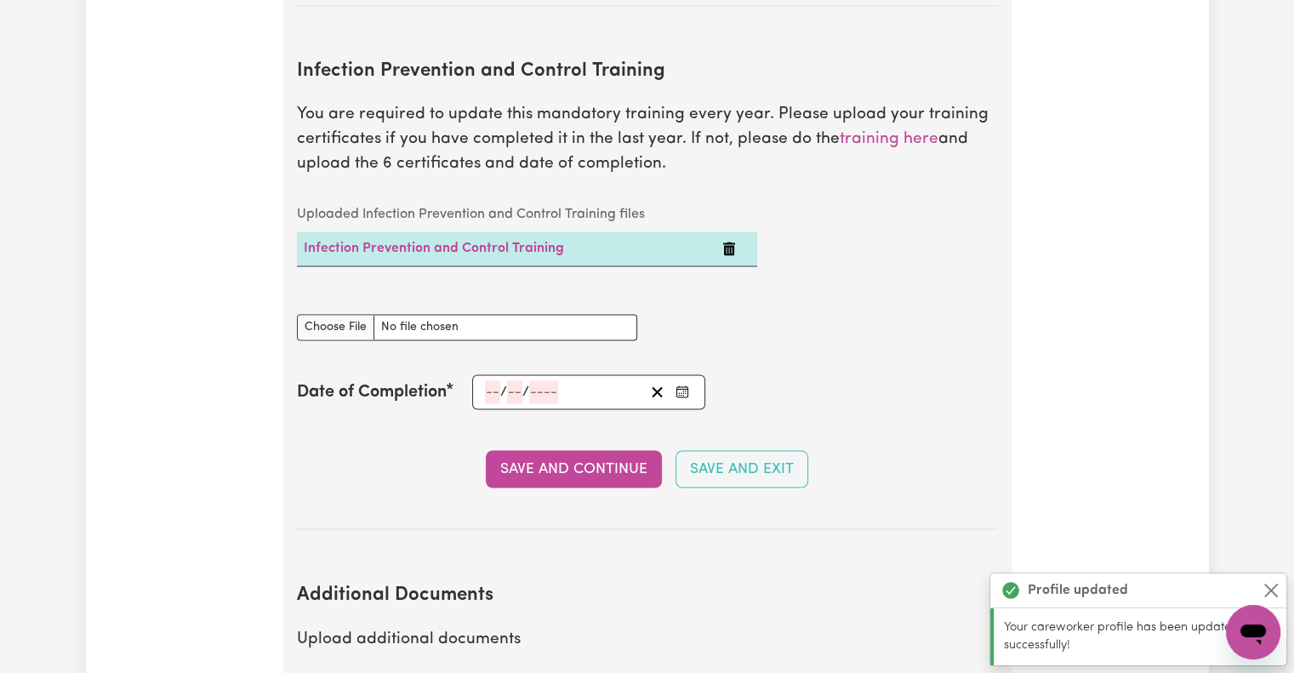
scroll to position [2887, 0]
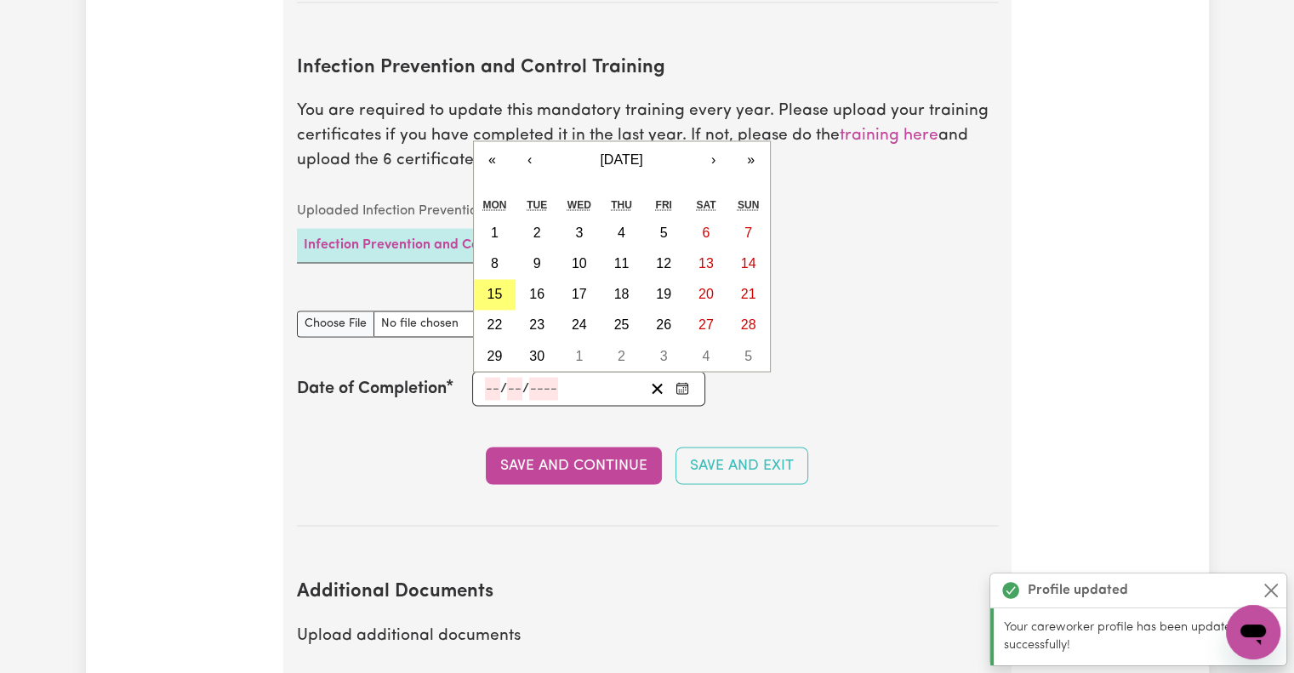
click at [492, 377] on input "number" at bounding box center [492, 388] width 15 height 23
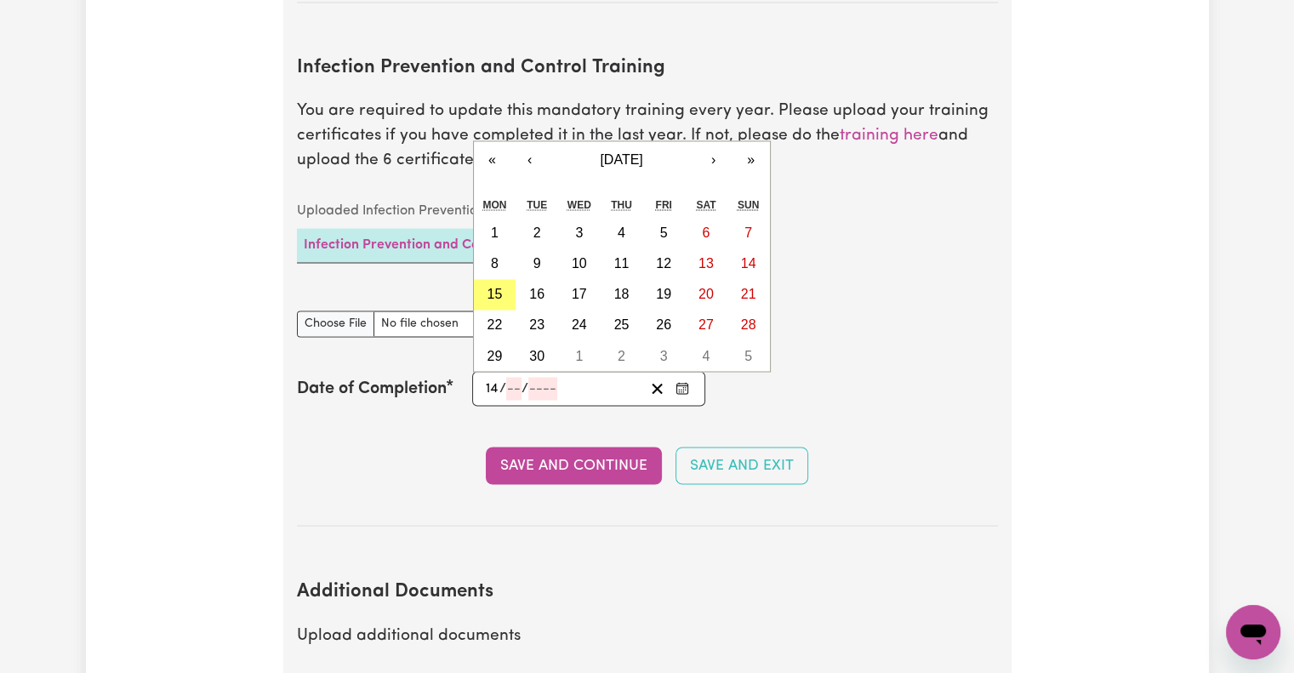
type input "14"
click at [745, 256] on abbr "14" at bounding box center [748, 263] width 15 height 14
type input "[DATE]"
type input "9"
type input "2025"
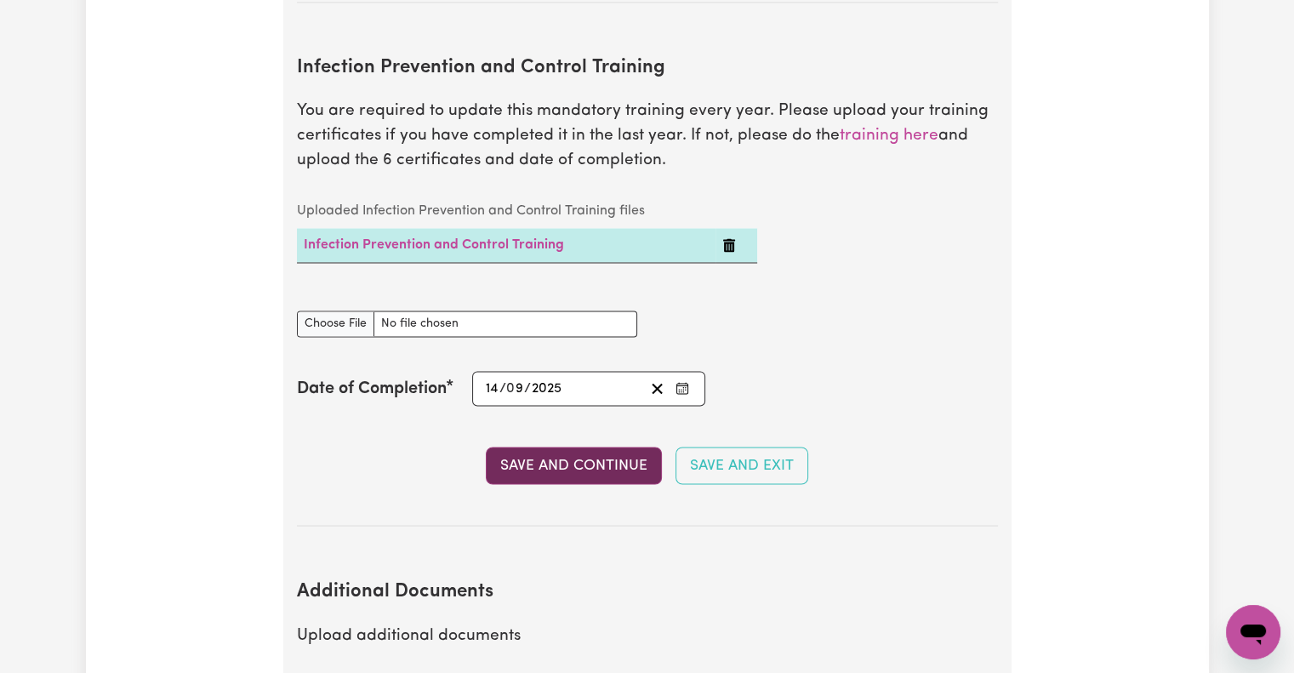
click at [603, 447] on button "Save and Continue" at bounding box center [574, 465] width 176 height 37
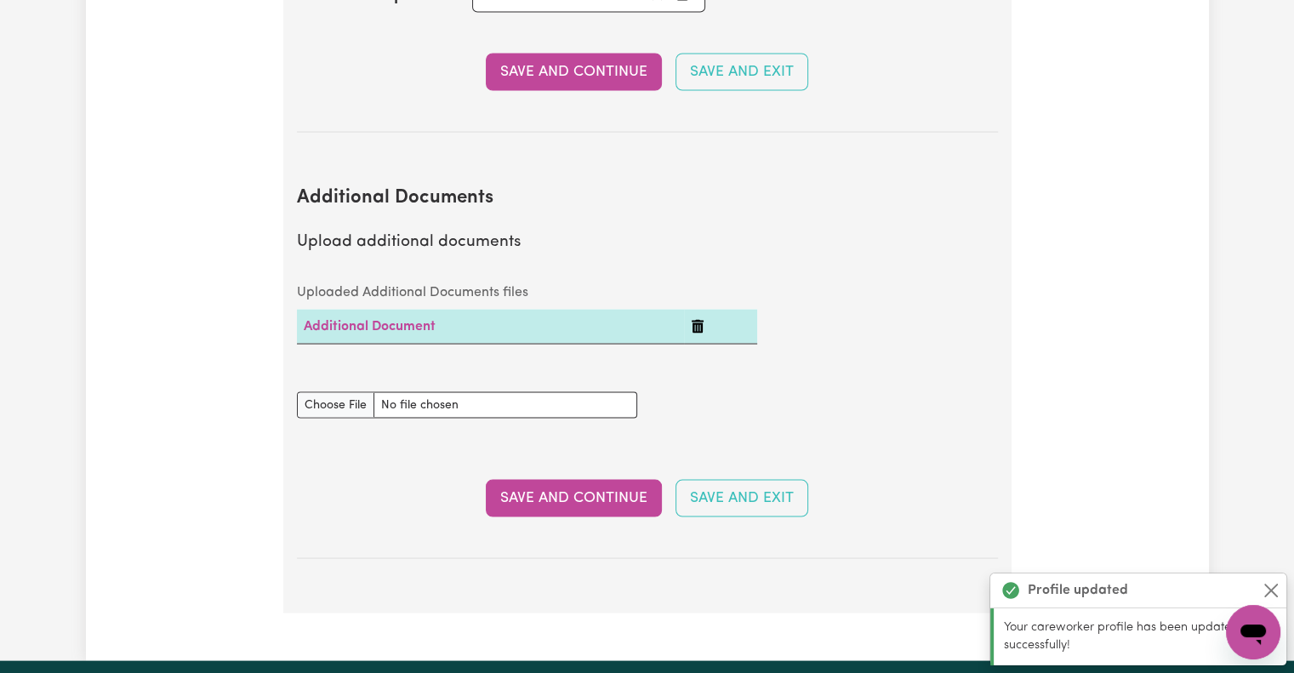
scroll to position [3242, 0]
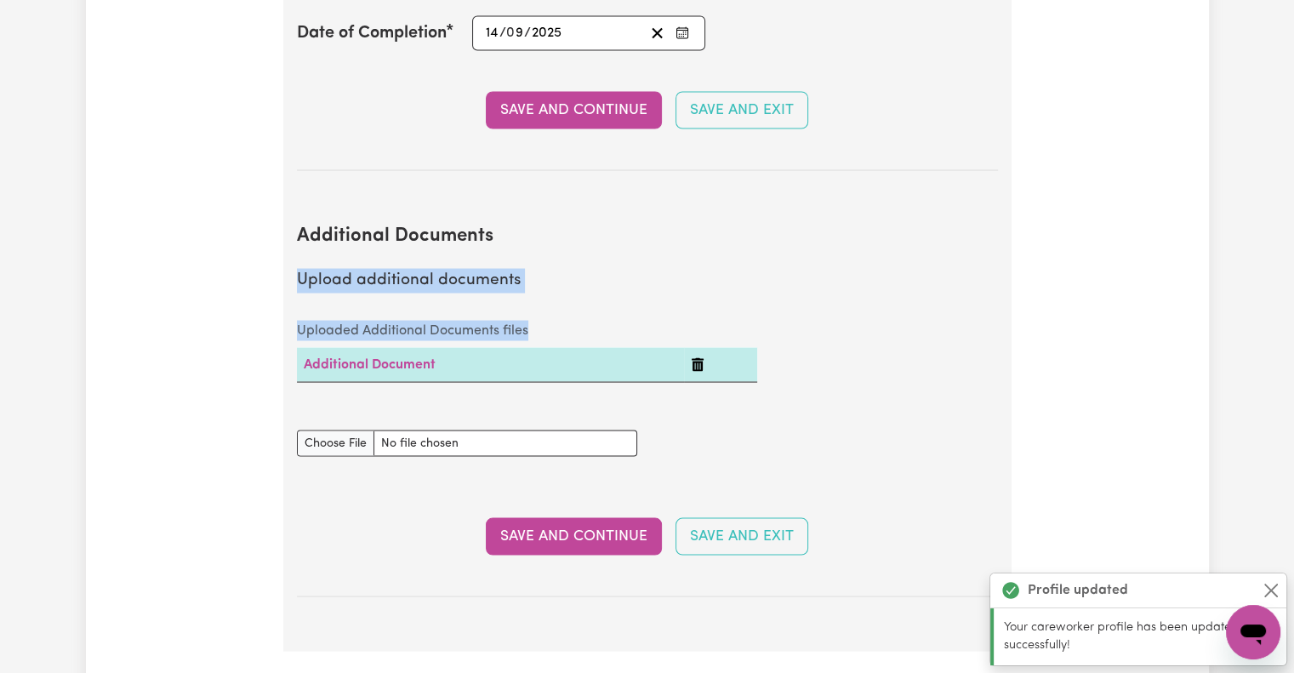
drag, startPoint x: 600, startPoint y: 217, endPoint x: 587, endPoint y: 326, distance: 109.7
click at [587, 326] on section "Additional Documents Upload additional documents Uploaded Additional Documents …" at bounding box center [647, 397] width 701 height 399
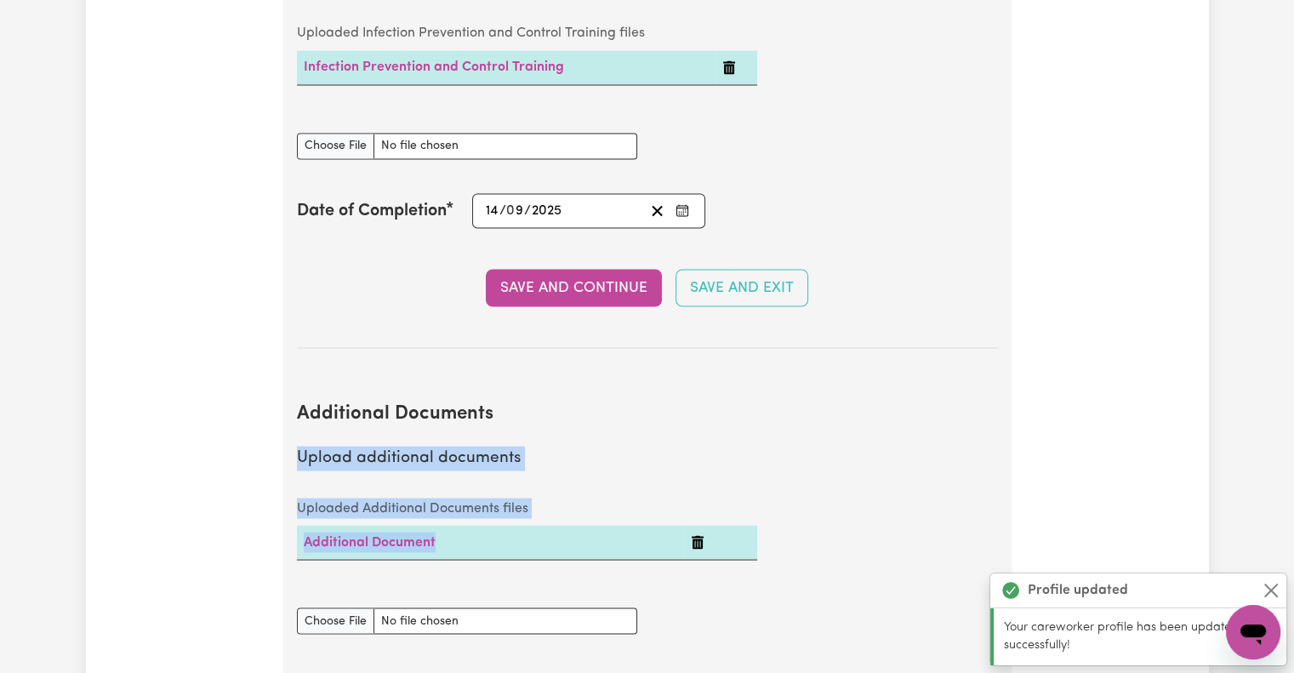
scroll to position [3064, 0]
click at [344, 134] on input "Infection Prevention and Control Training document" at bounding box center [467, 147] width 340 height 26
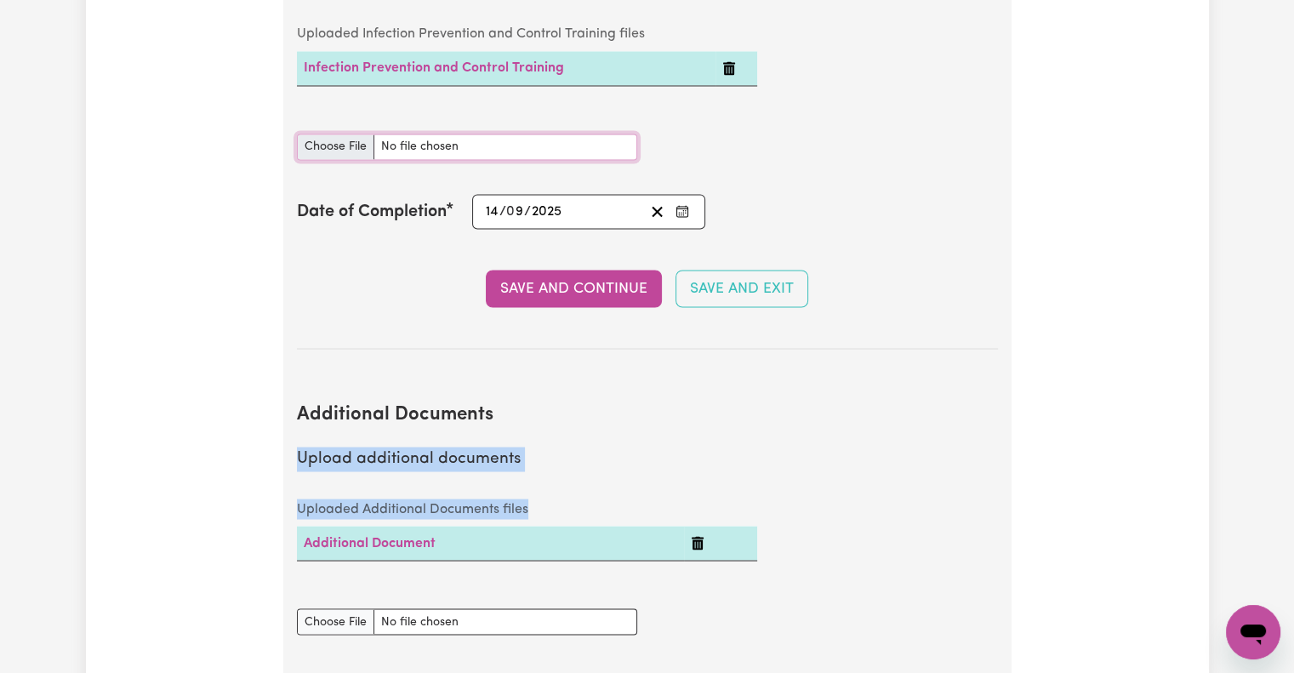
type input "C:\fakepath\chain of infection careseekers.pdf"
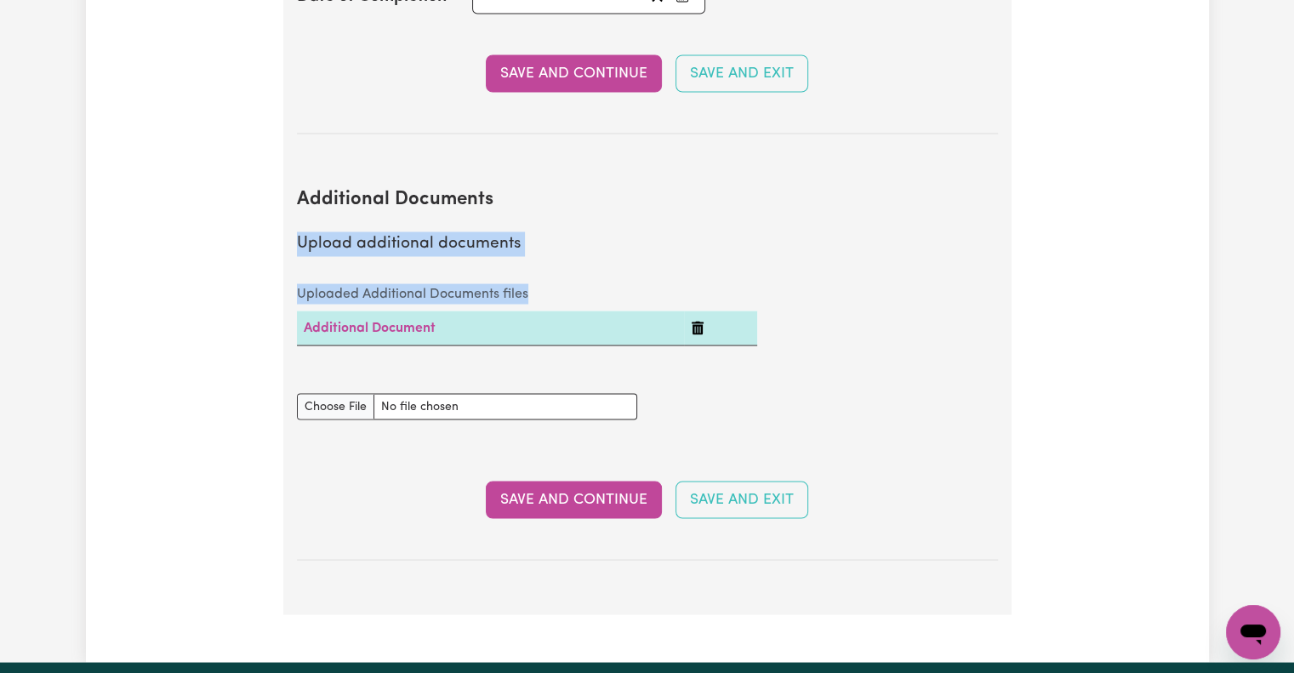
scroll to position [3314, 0]
click at [588, 481] on button "Save and Continue" at bounding box center [574, 499] width 176 height 37
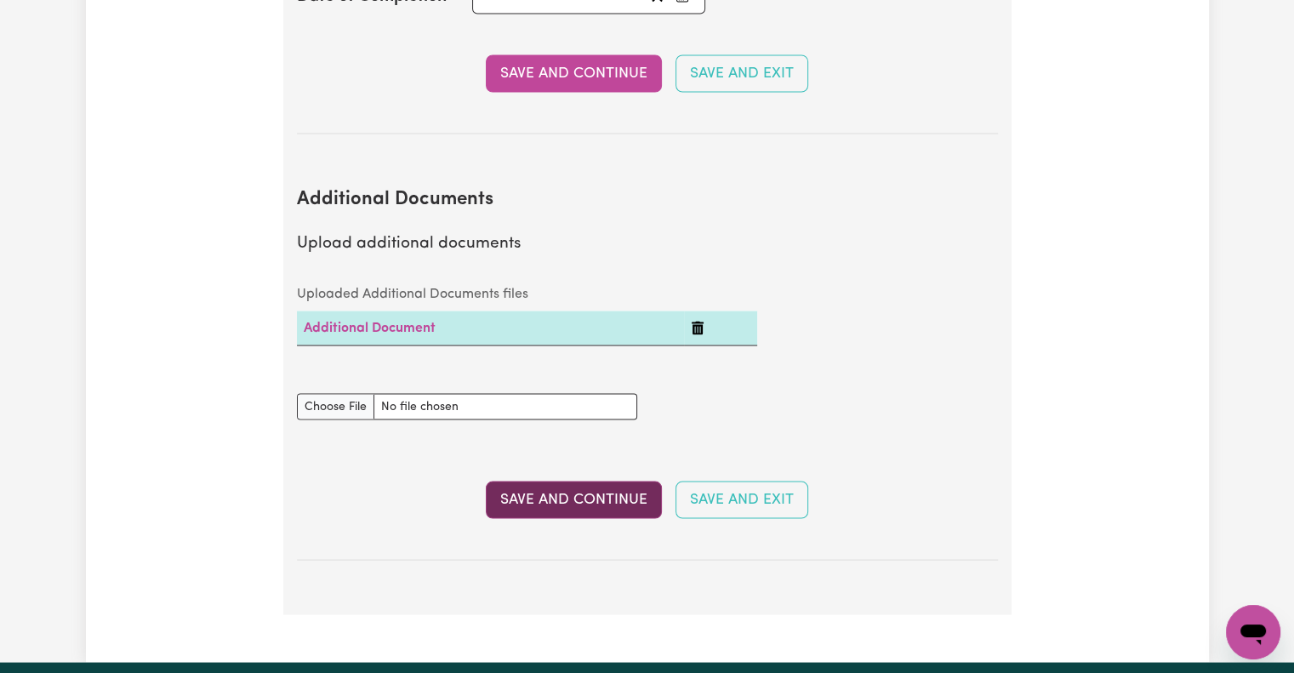
select select "2023"
select select "2024"
select select "2023"
select select "Certificate III (Individual Support)"
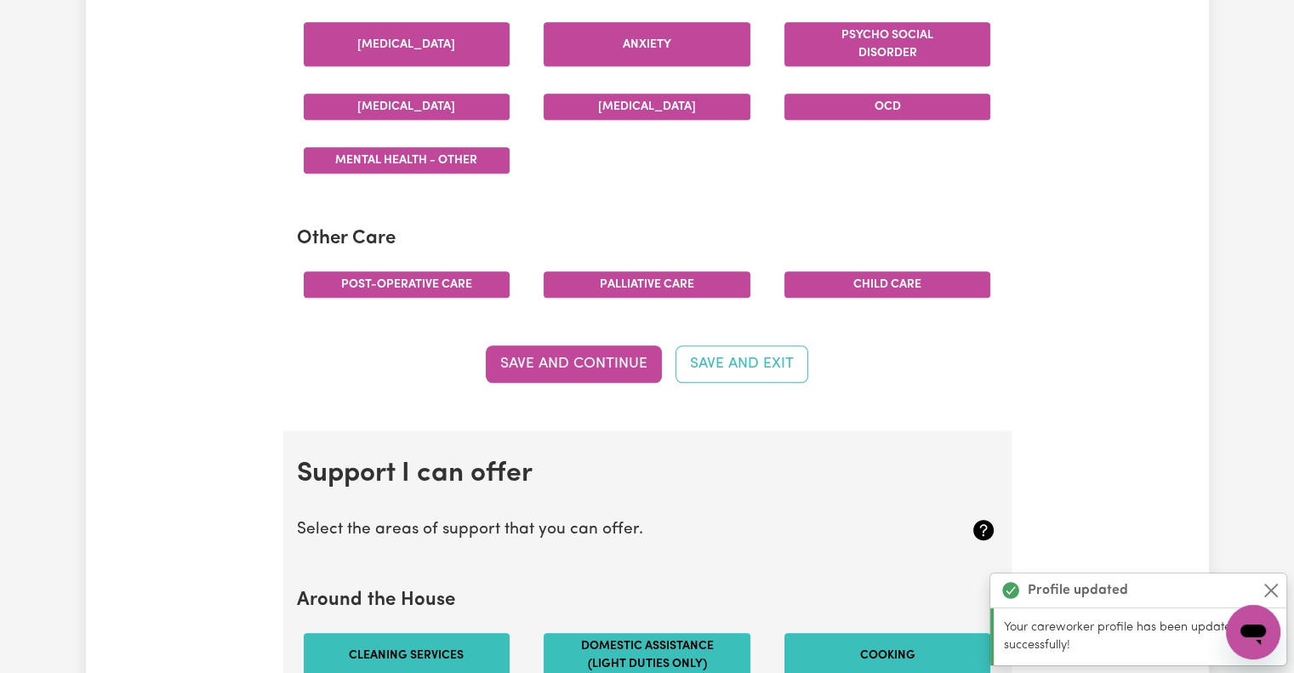
scroll to position [1085, 0]
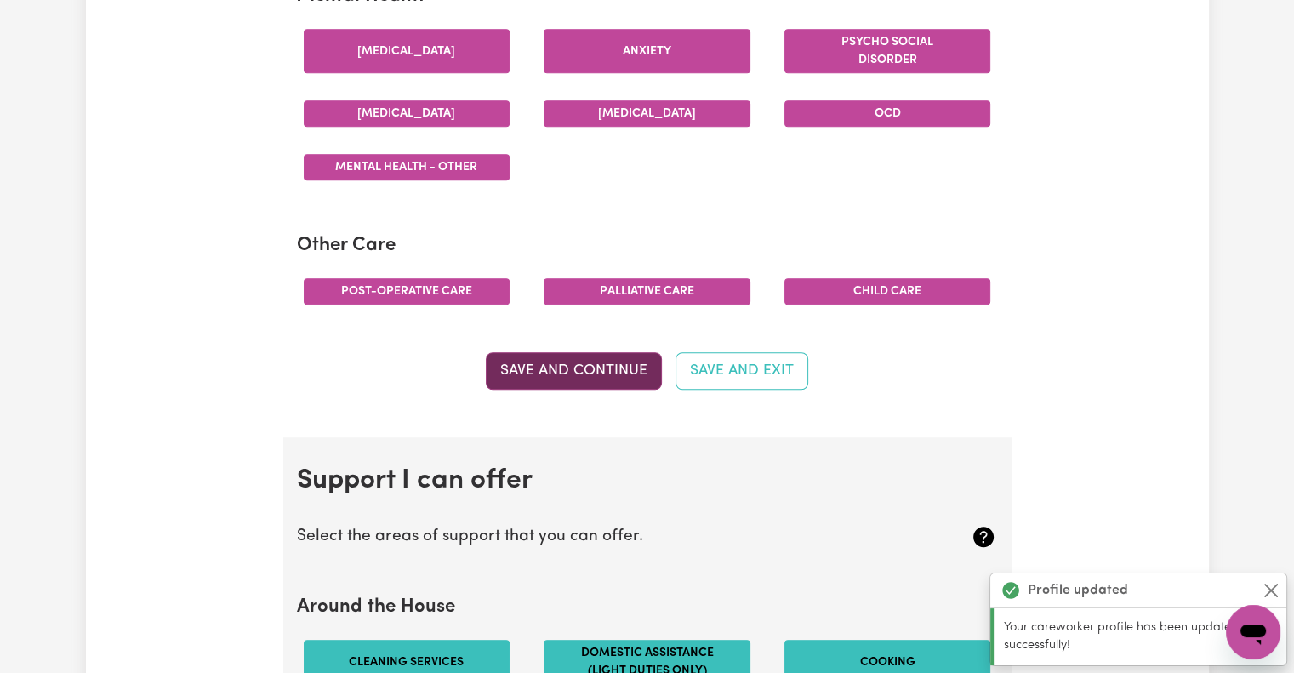
click at [614, 358] on button "Save and Continue" at bounding box center [574, 370] width 176 height 37
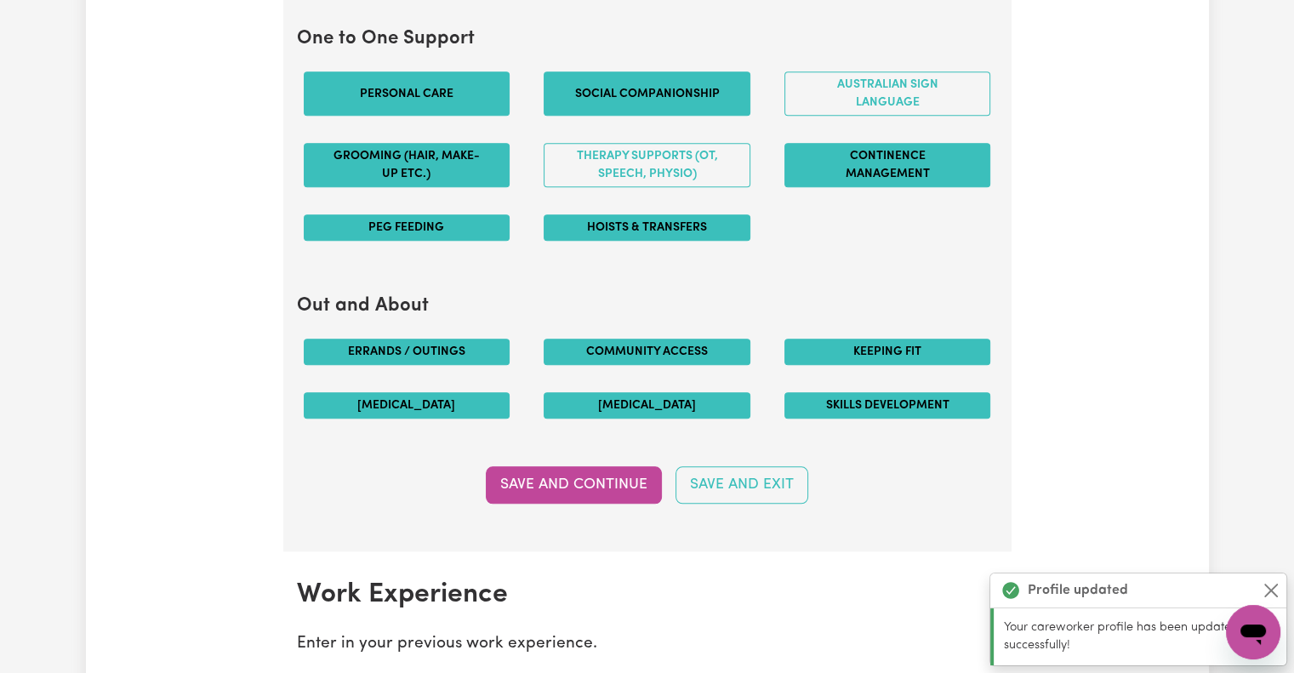
scroll to position [1851, 0]
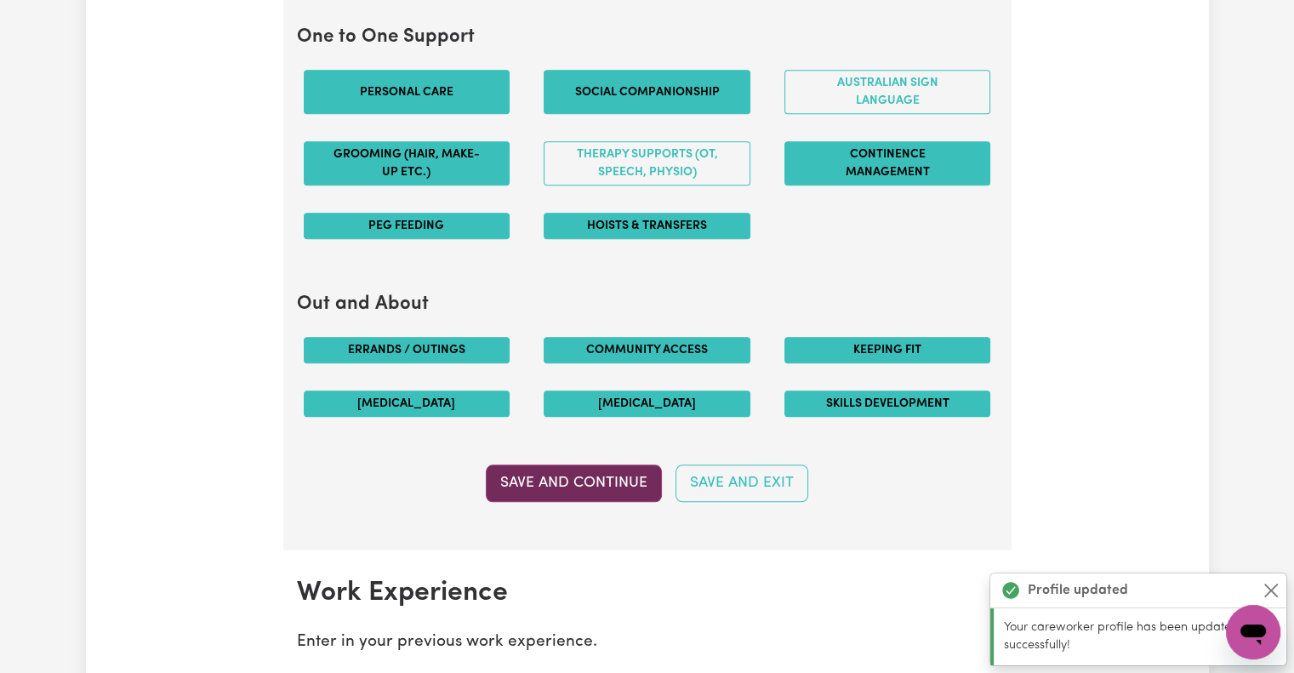
click at [597, 481] on button "Save and Continue" at bounding box center [574, 482] width 176 height 37
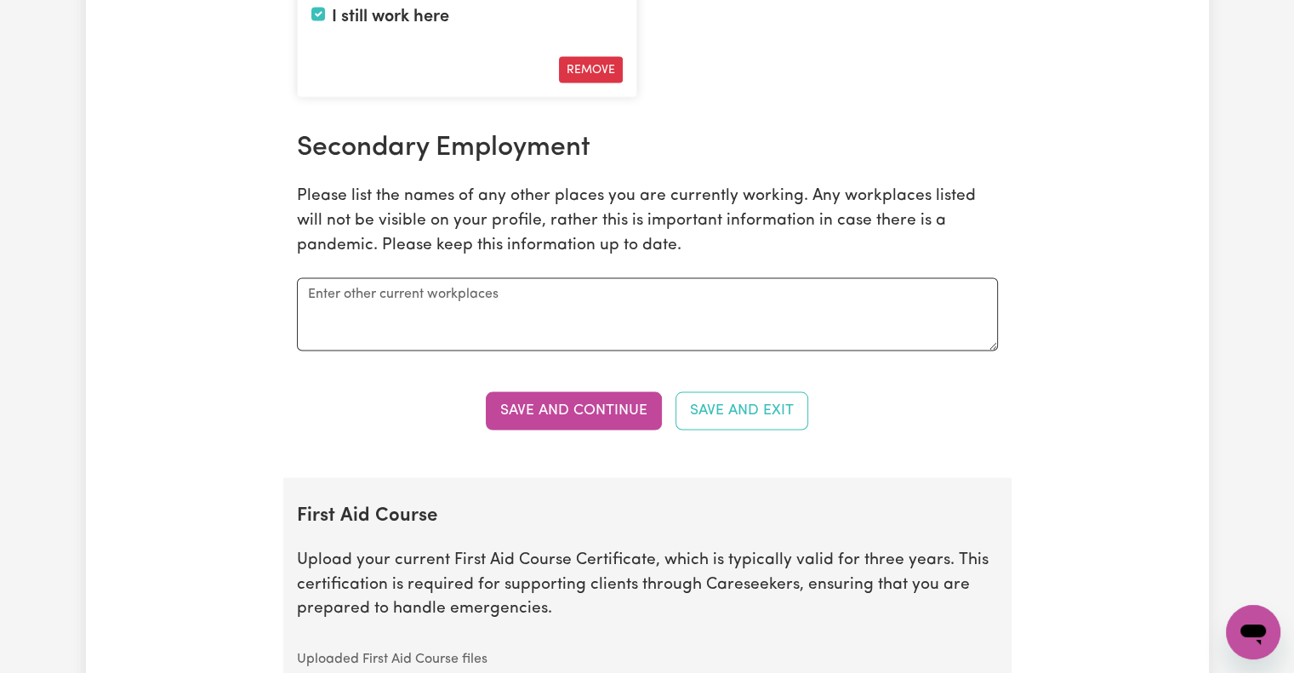
scroll to position [3237, 0]
click at [615, 395] on button "Save and Continue" at bounding box center [574, 409] width 176 height 37
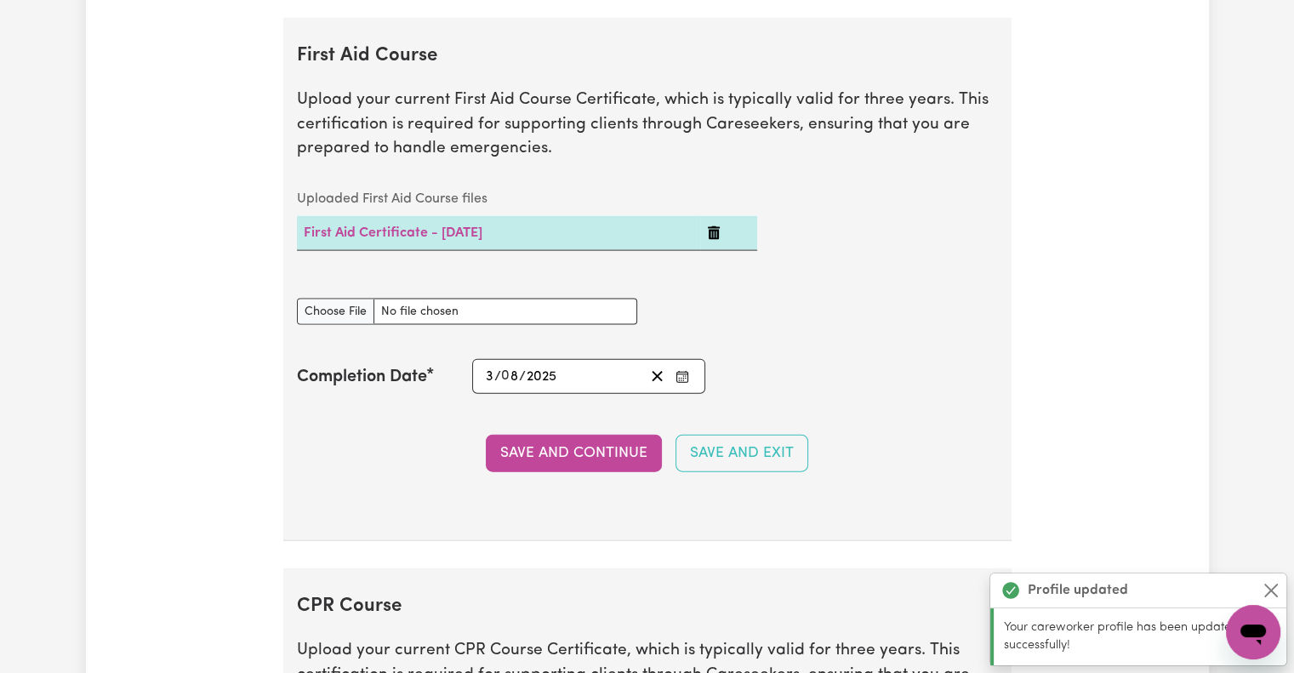
scroll to position [3703, 0]
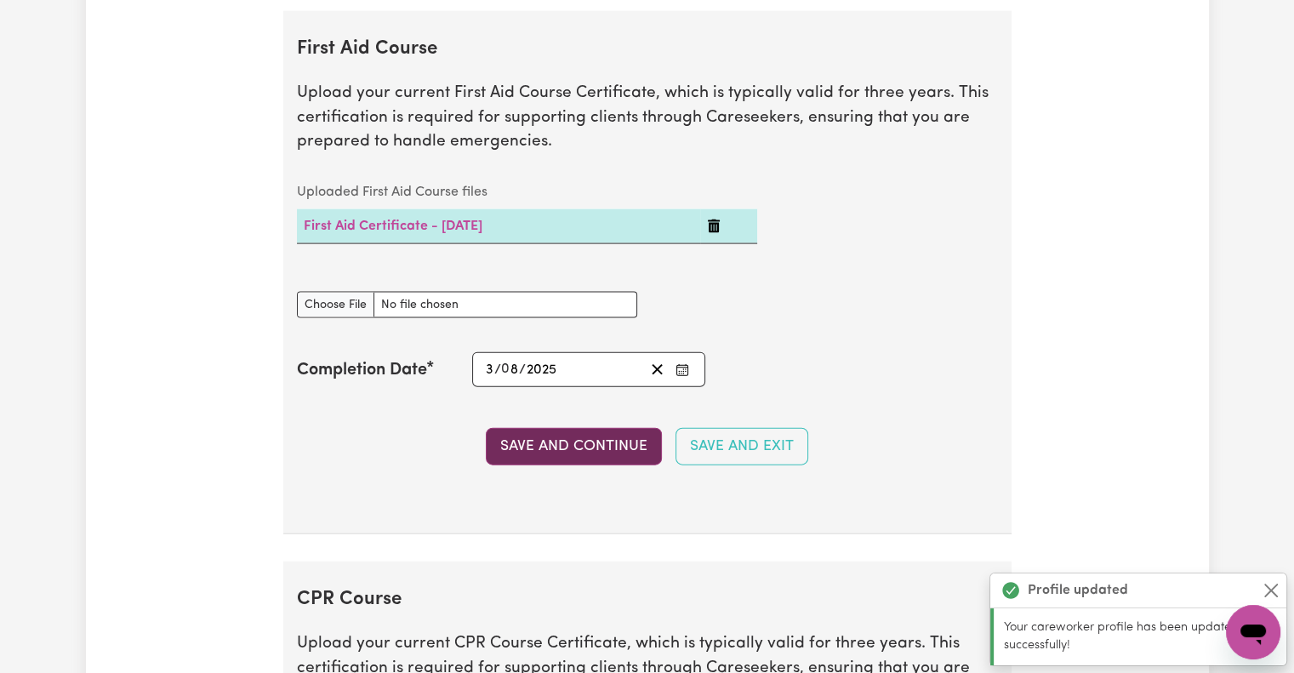
click at [606, 449] on button "Save and Continue" at bounding box center [574, 446] width 176 height 37
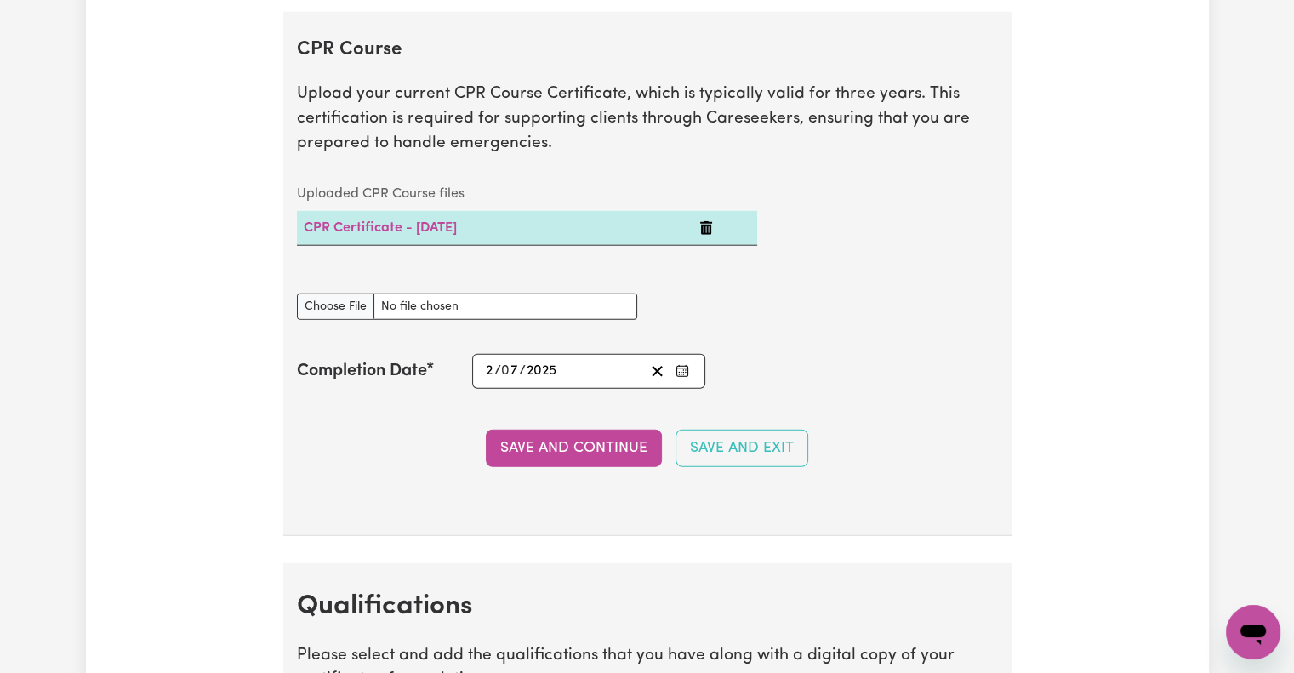
scroll to position [4253, 0]
click at [341, 293] on input "CPR Course document" at bounding box center [467, 306] width 340 height 26
type input "C:\fakepath\[PERSON_NAME] - HLTAID011 - Provide First Aid (Standard) Statement …"
click at [619, 434] on button "Save and Continue" at bounding box center [574, 447] width 176 height 37
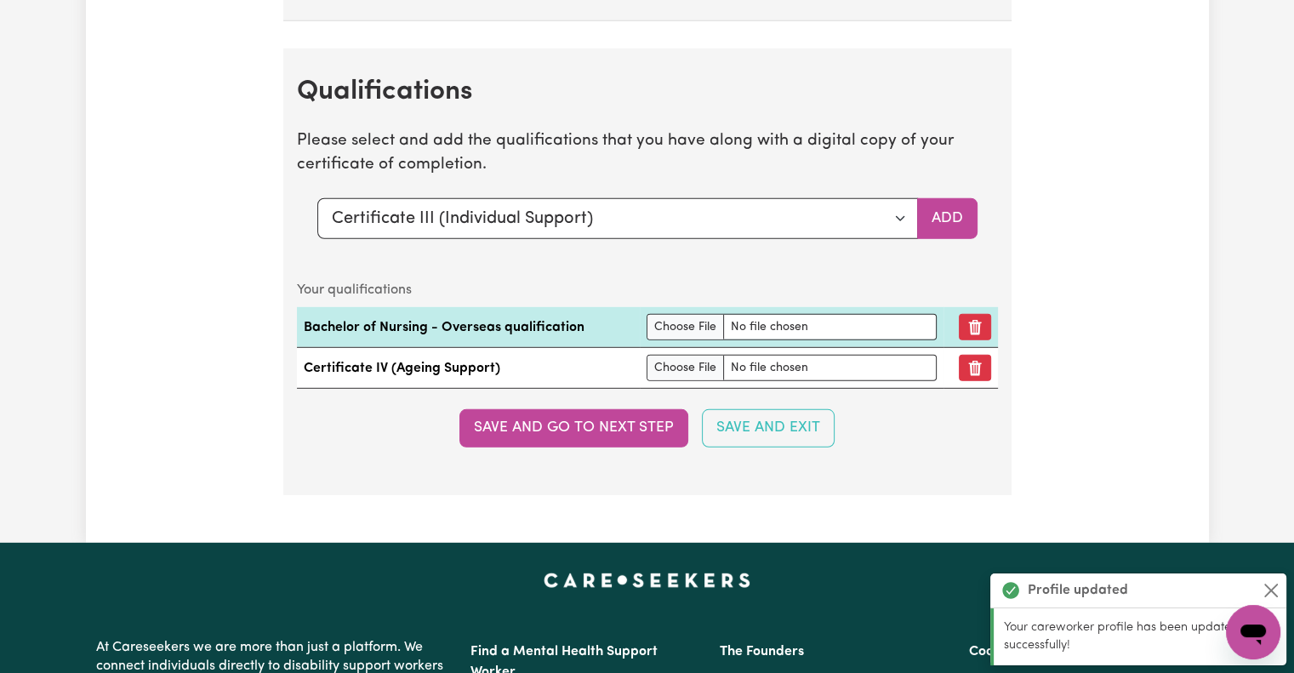
scroll to position [4804, 0]
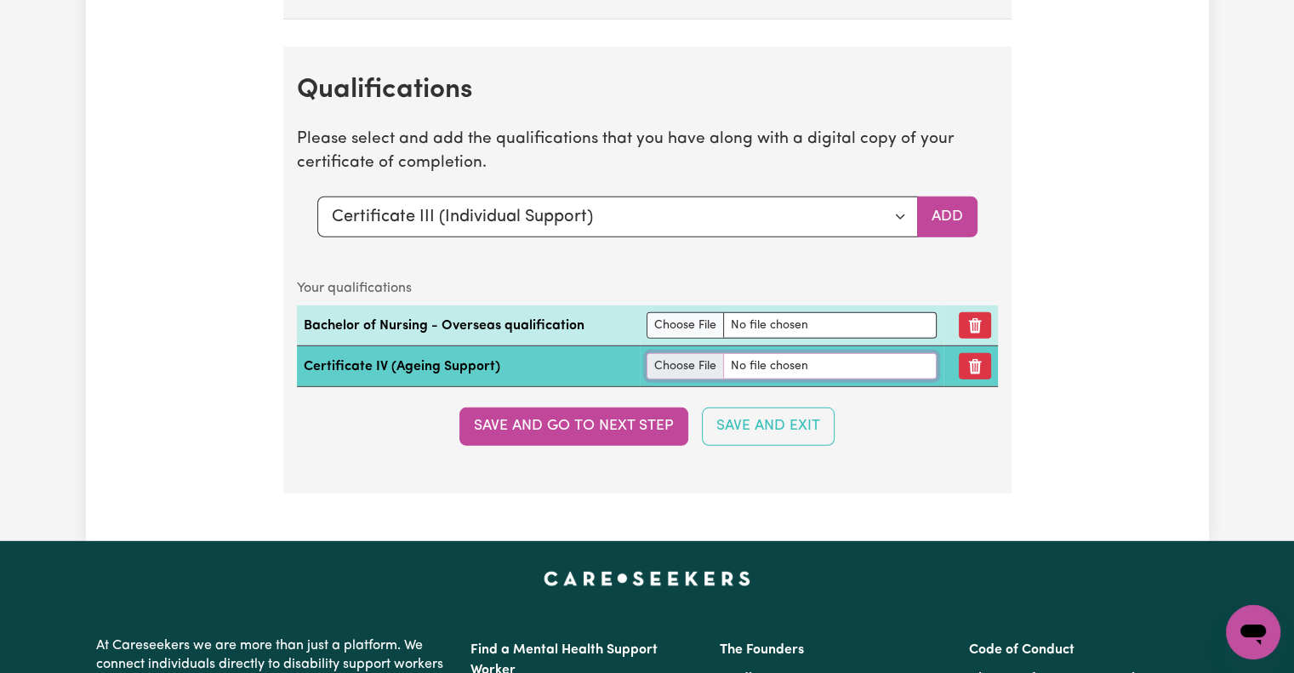
click at [680, 359] on input "file" at bounding box center [791, 366] width 290 height 26
type input "C:\fakepath\[PERSON_NAME] _Certificate IV in Ageing Support .pdf"
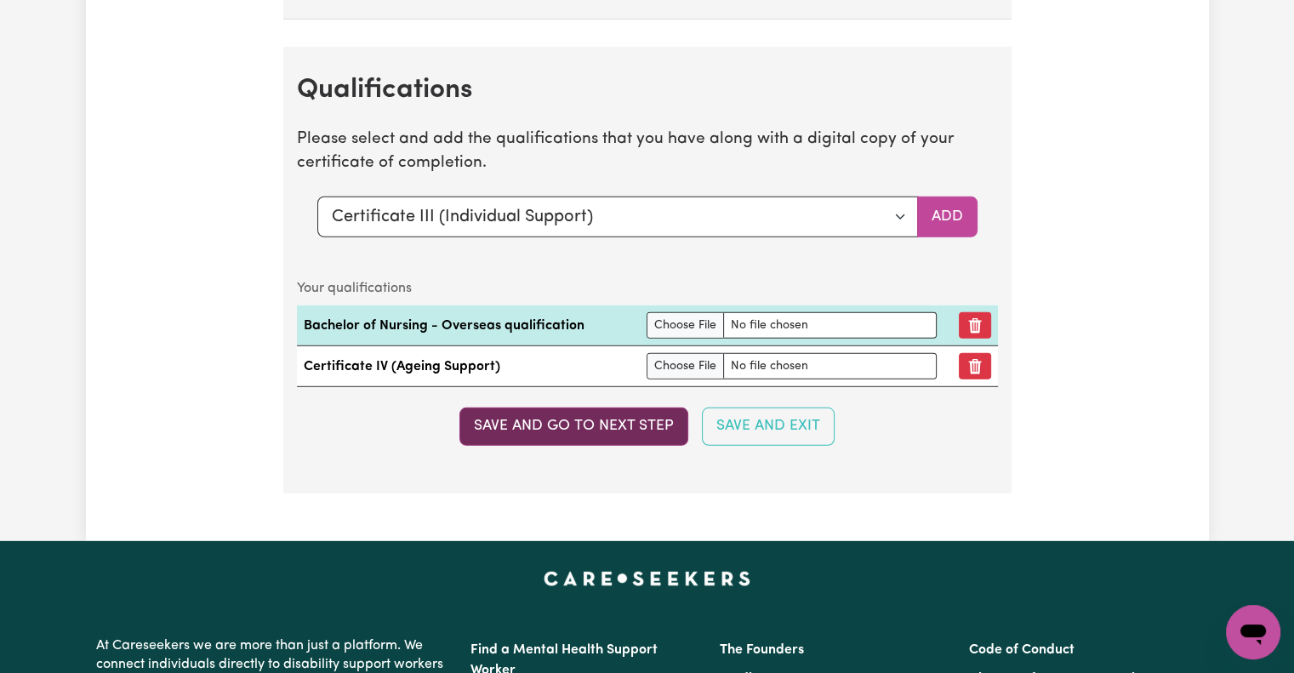
click at [601, 413] on button "Save and go to next step" at bounding box center [573, 425] width 229 height 37
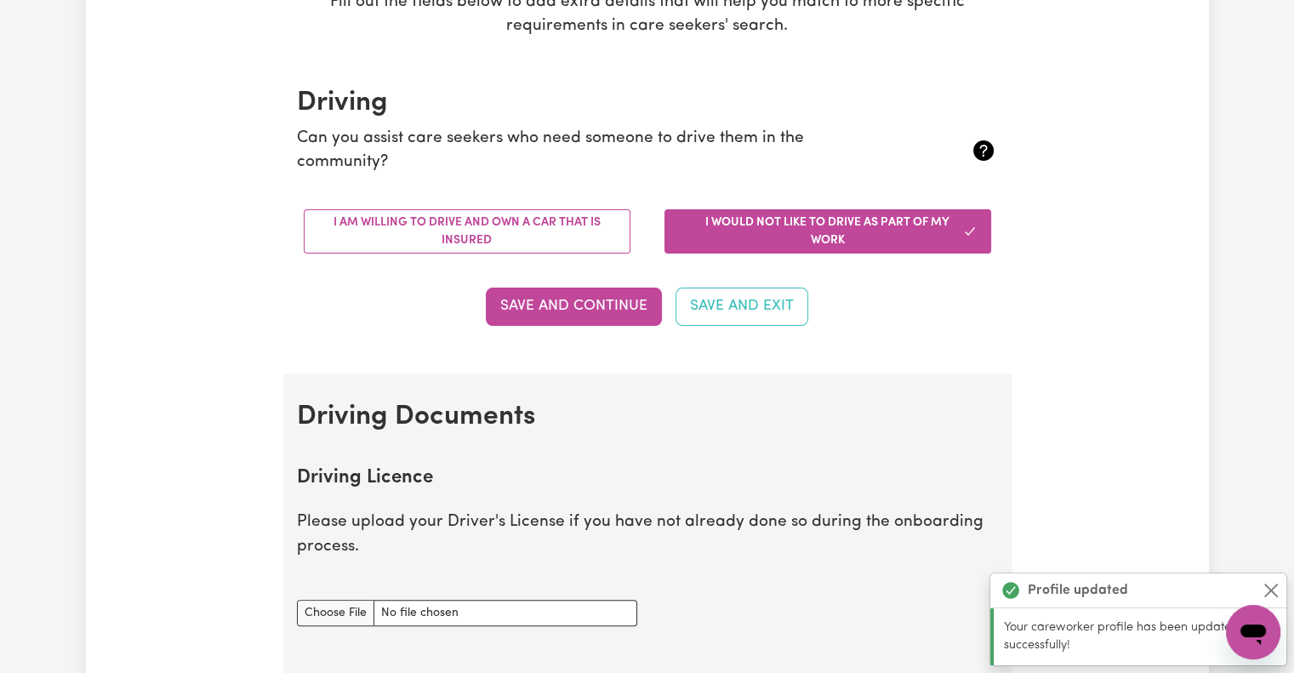
scroll to position [343, 0]
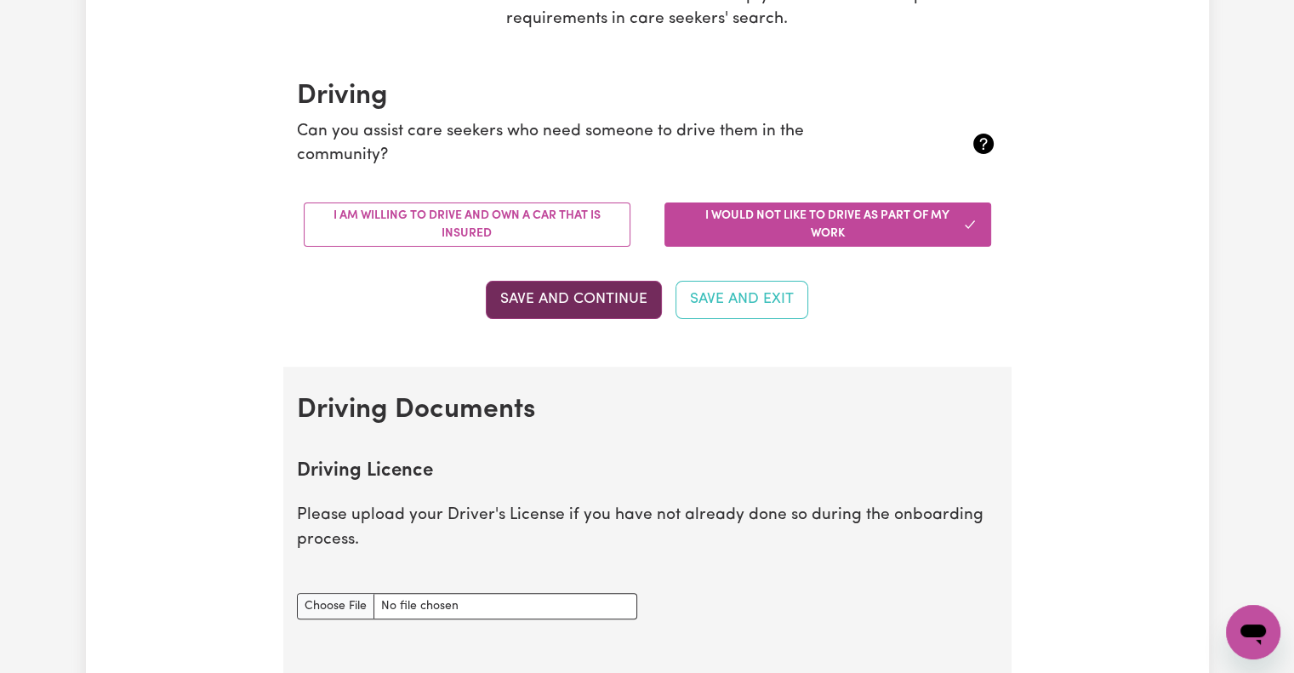
click at [599, 299] on button "Save and Continue" at bounding box center [574, 299] width 176 height 37
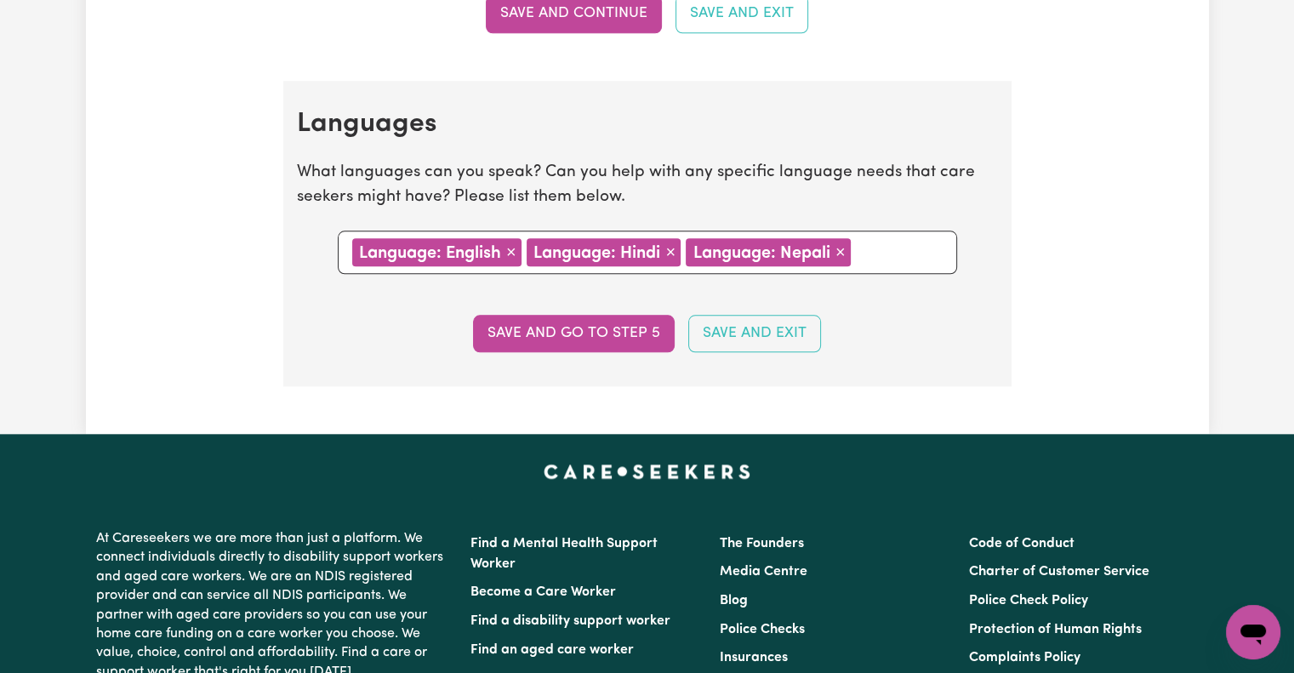
scroll to position [1681, 0]
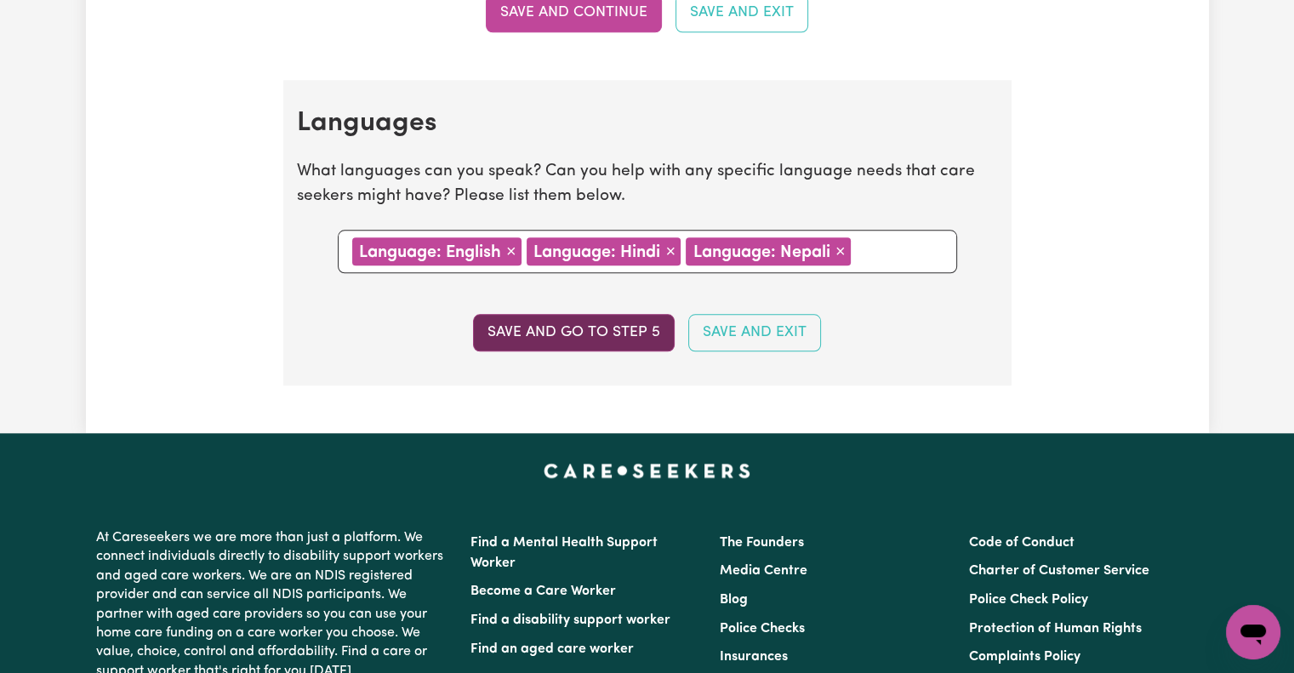
click at [630, 333] on button "Save and go to step 5" at bounding box center [574, 332] width 202 height 37
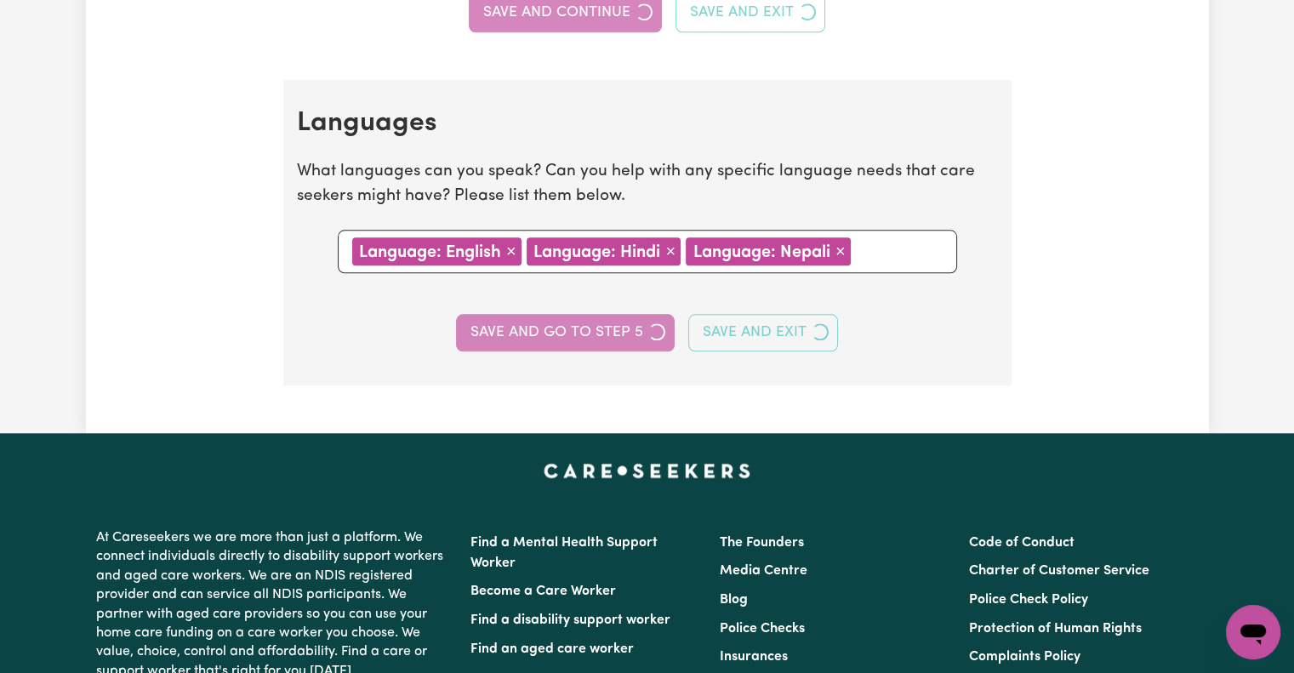
select select "I am providing services by being employed by an organisation"
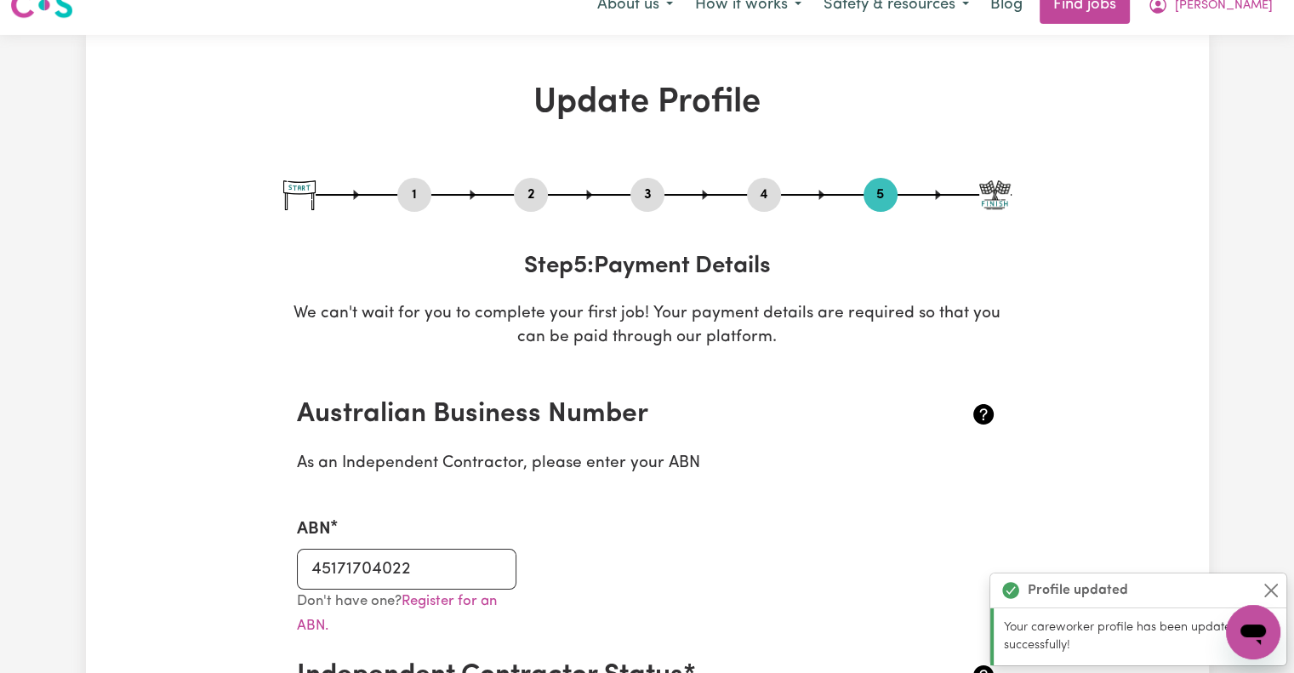
scroll to position [0, 0]
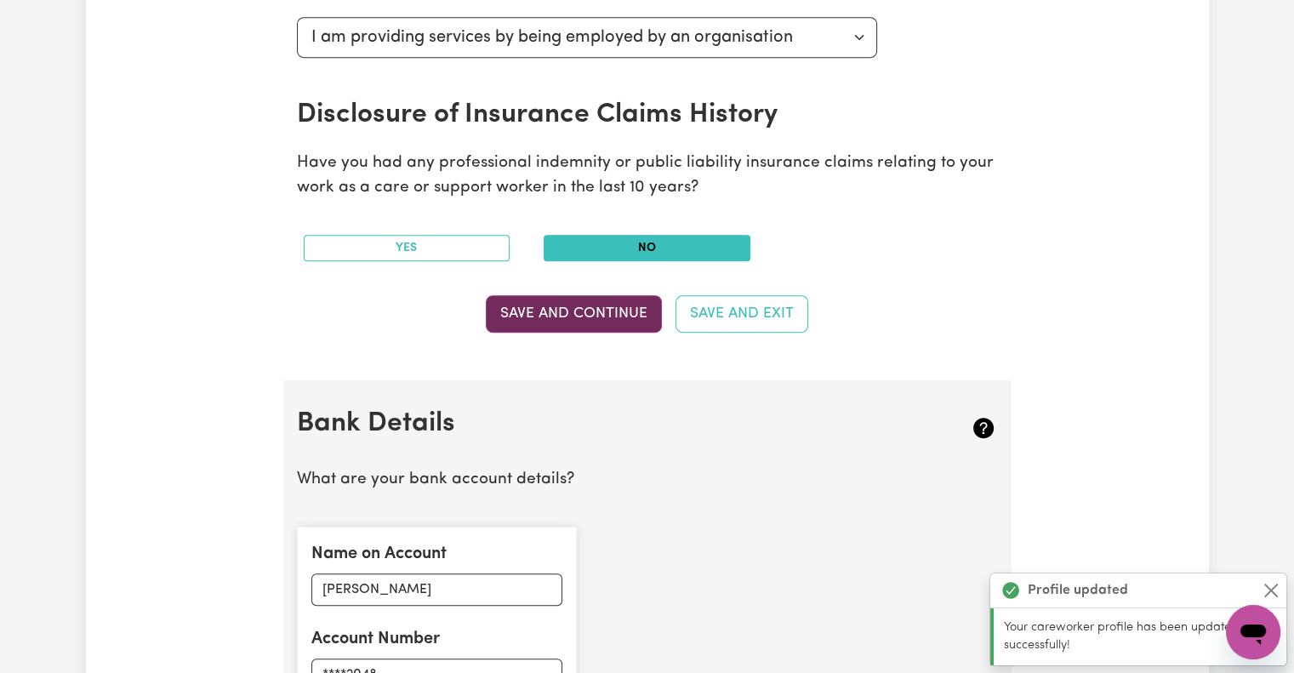
click at [611, 304] on button "Save and Continue" at bounding box center [574, 313] width 176 height 37
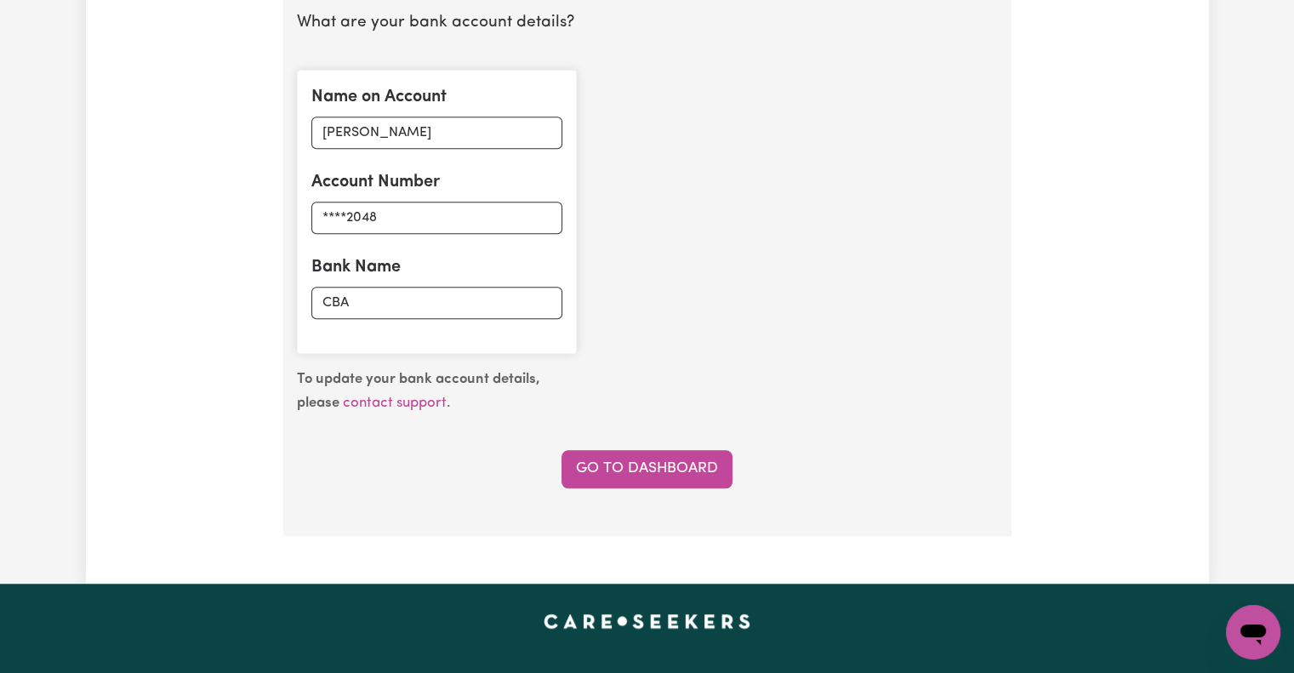
scroll to position [1254, 0]
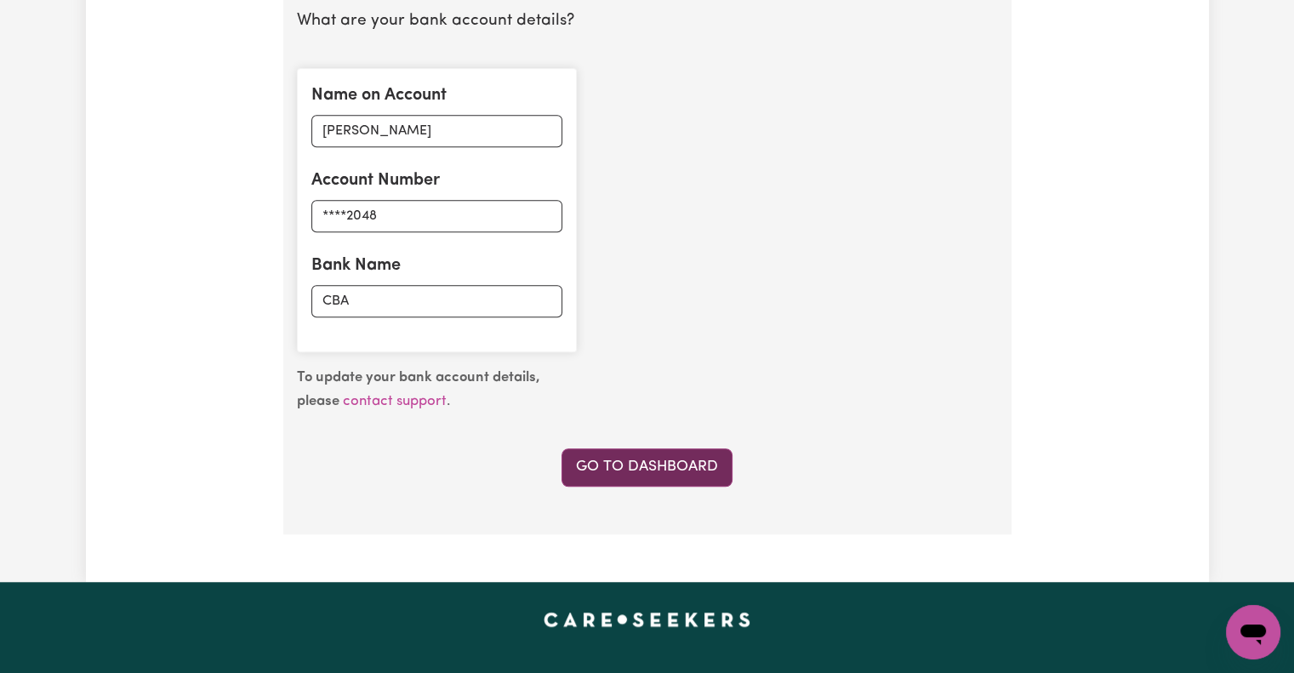
click at [645, 458] on link "Go to Dashboard" at bounding box center [646, 466] width 171 height 37
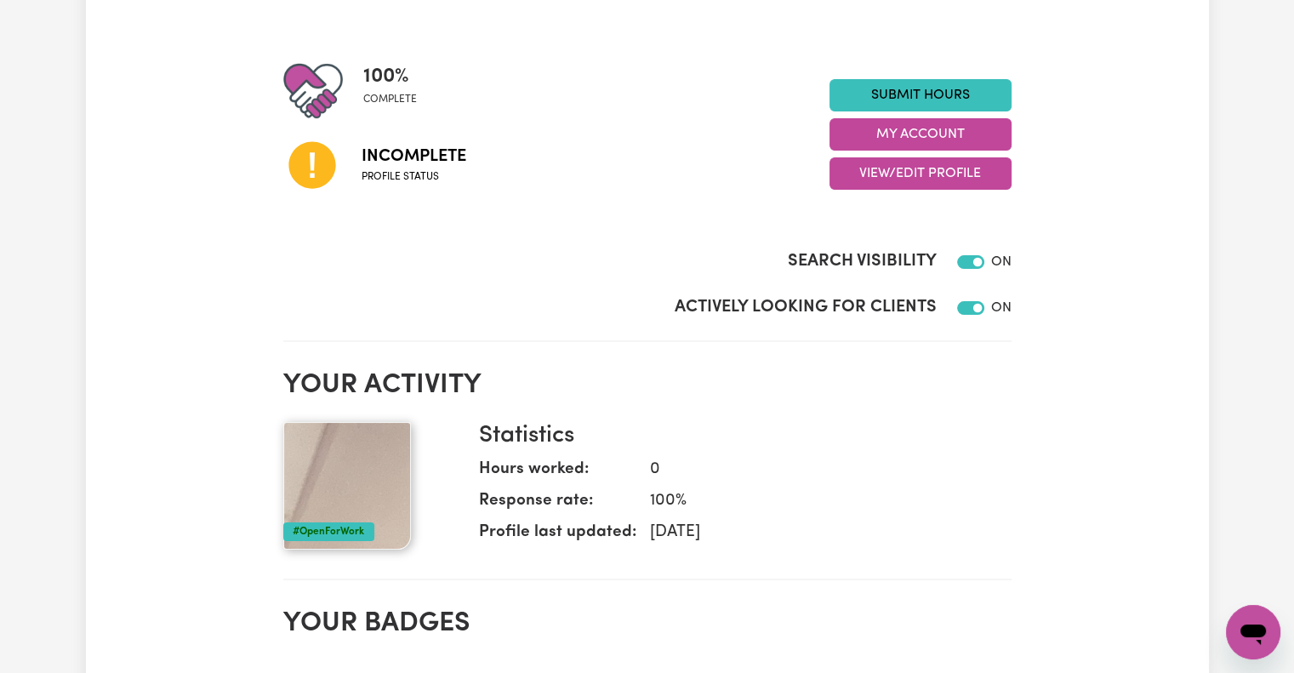
scroll to position [208, 0]
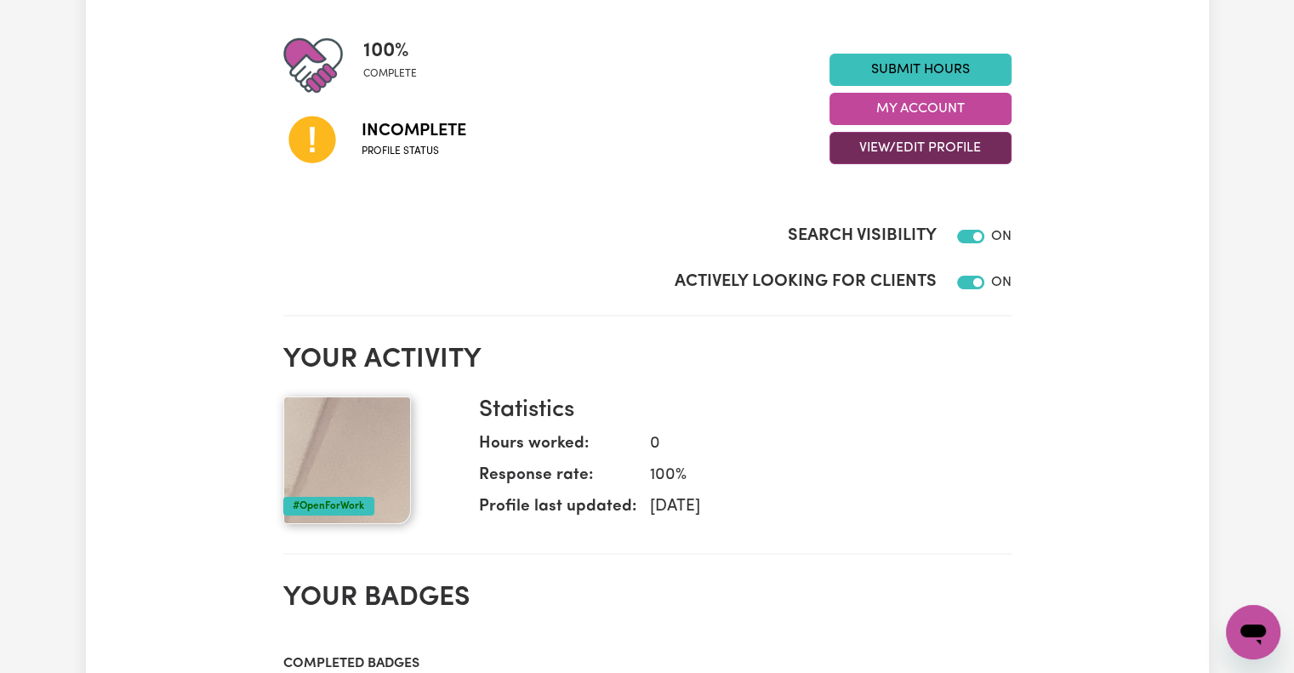
click at [953, 142] on button "View/Edit Profile" at bounding box center [920, 148] width 182 height 32
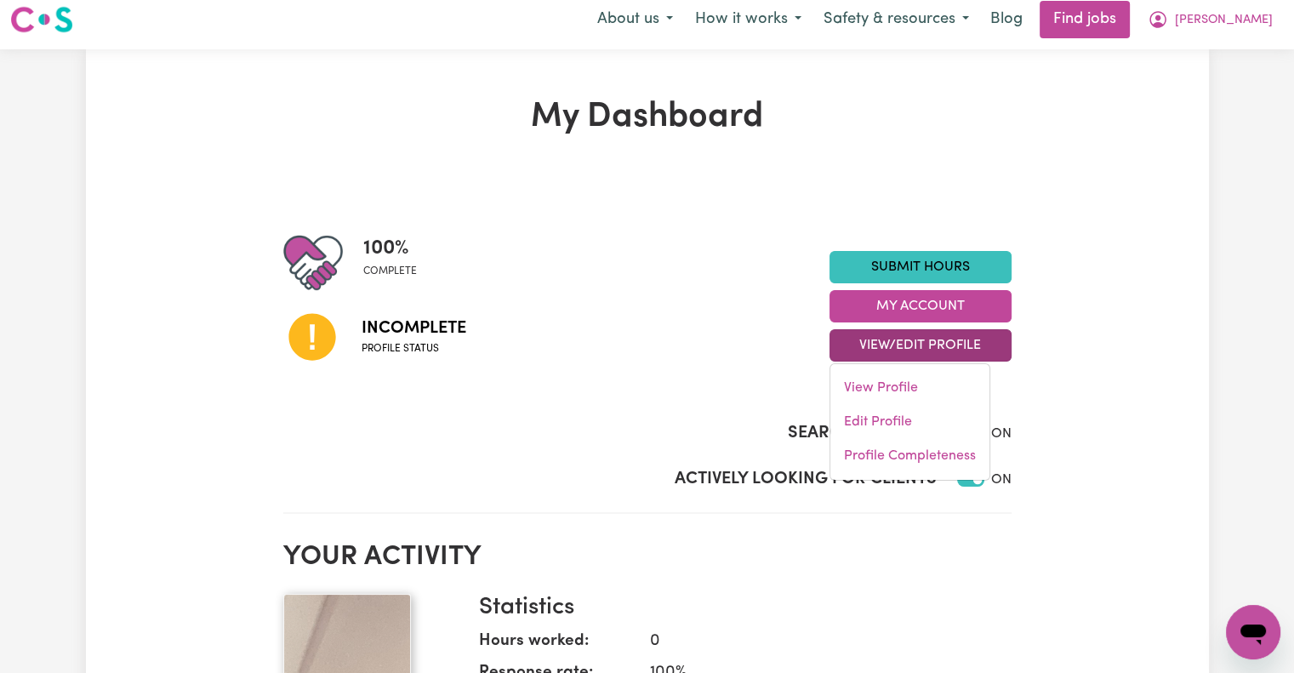
scroll to position [0, 0]
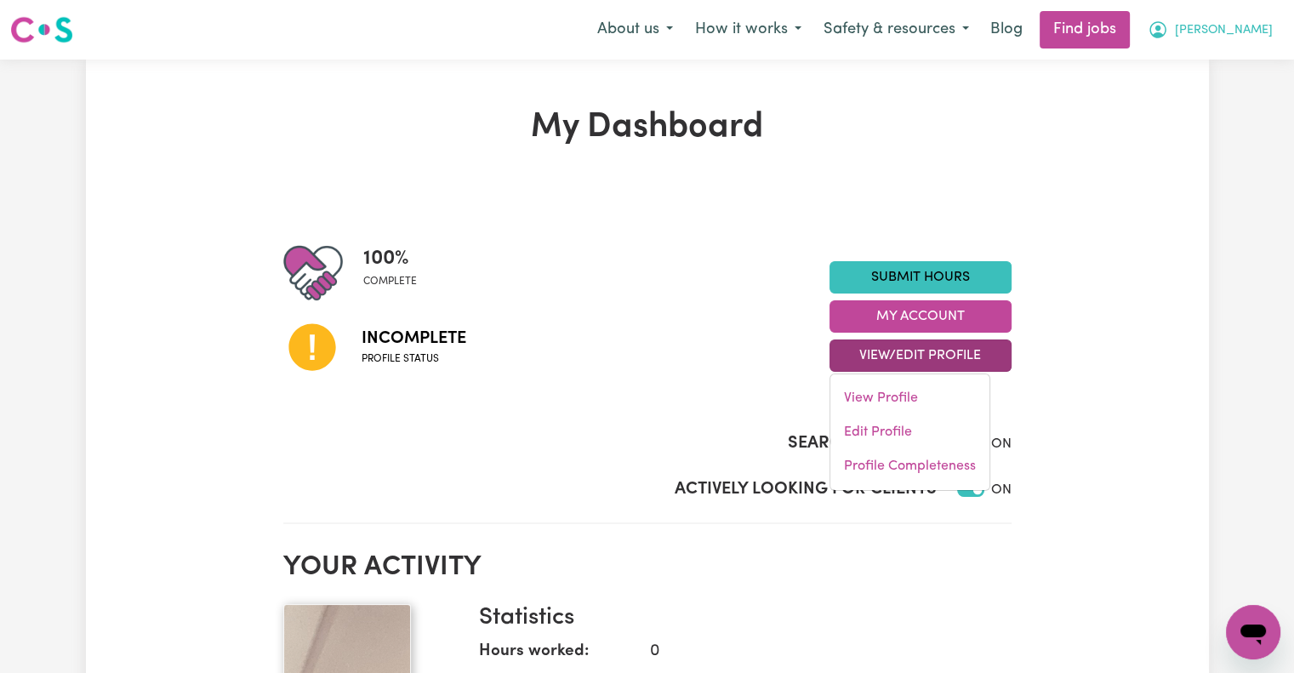
click at [1227, 21] on span "[PERSON_NAME]" at bounding box center [1224, 30] width 98 height 19
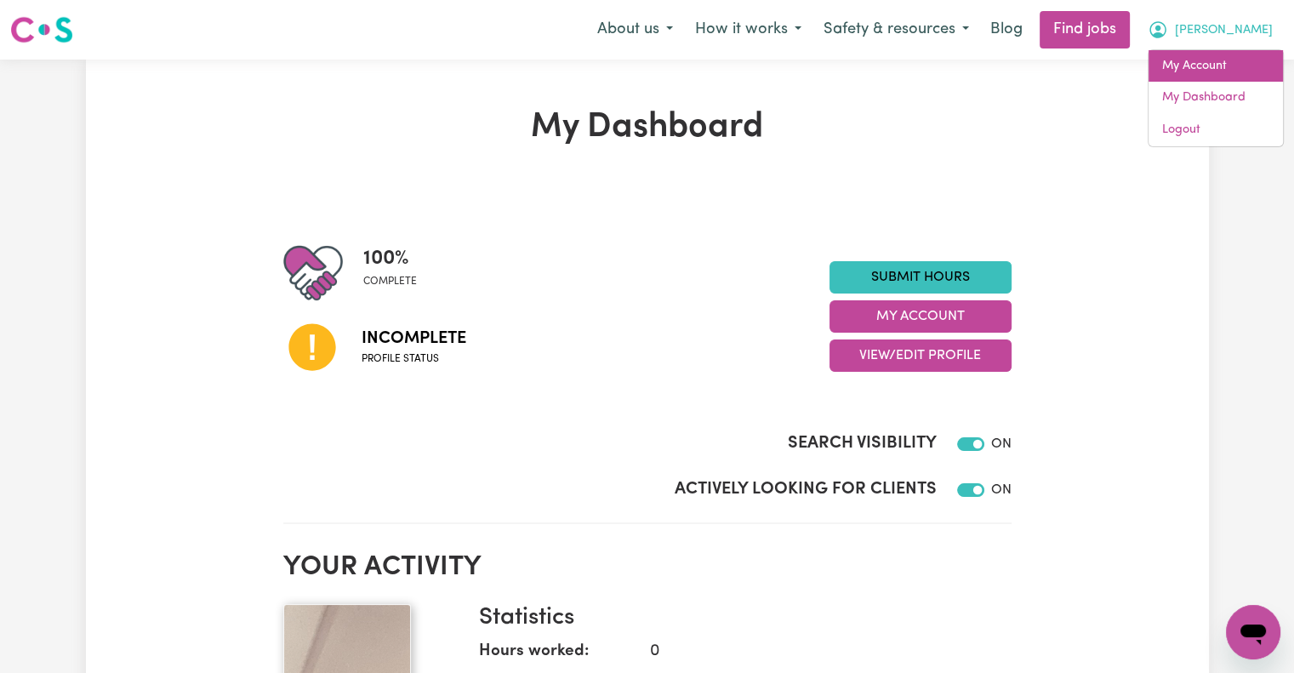
click at [1207, 63] on link "My Account" at bounding box center [1215, 66] width 134 height 32
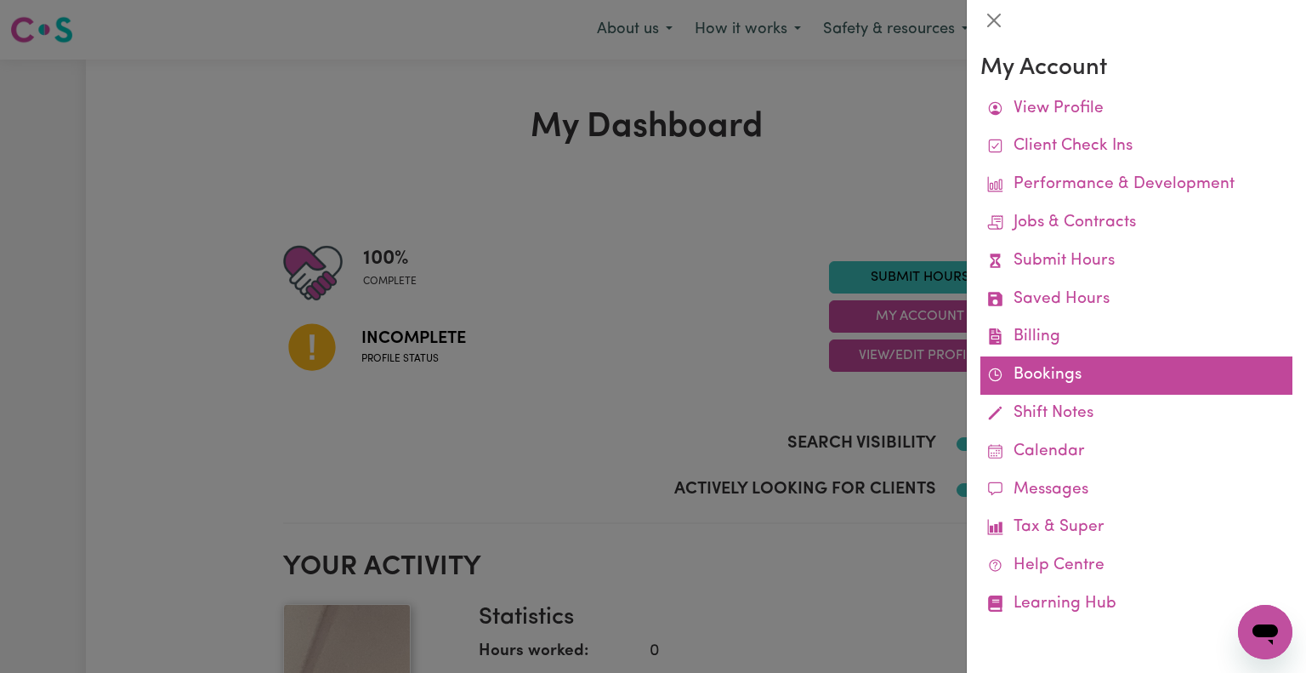
click at [1075, 367] on link "Bookings" at bounding box center [1137, 375] width 312 height 38
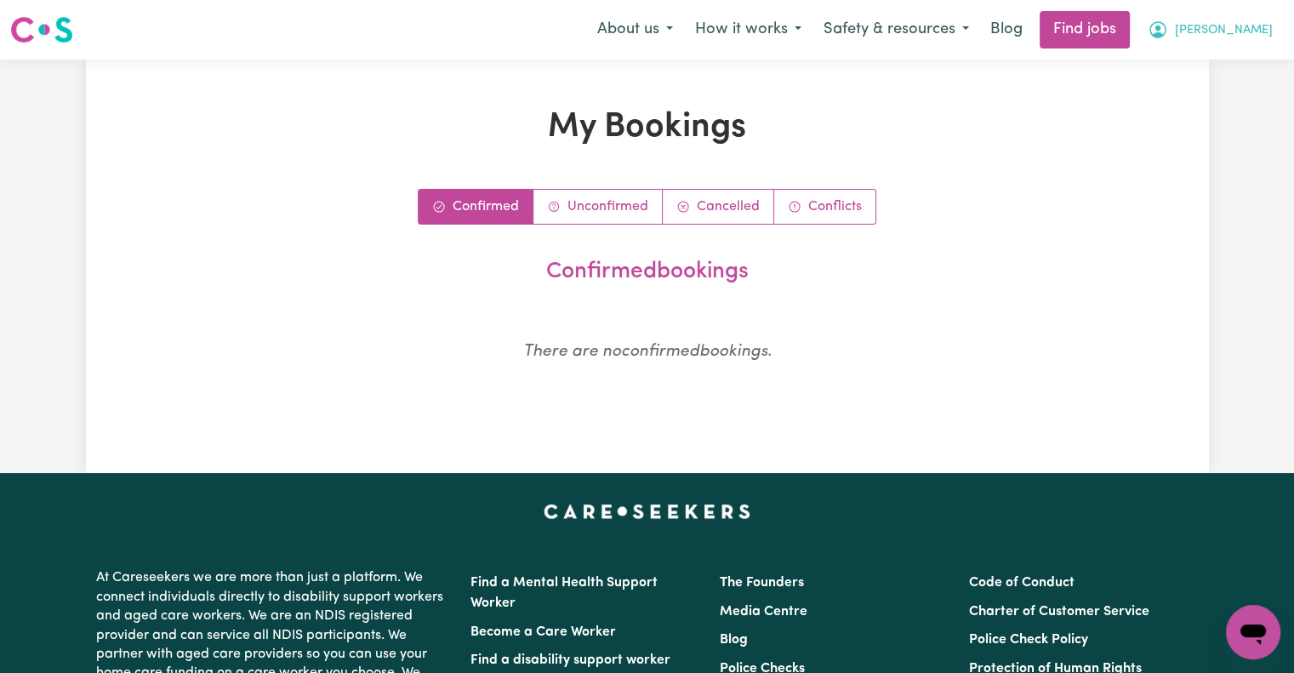
click at [1215, 23] on button "[PERSON_NAME]" at bounding box center [1209, 30] width 147 height 36
click at [1129, 23] on link "Find jobs" at bounding box center [1084, 29] width 90 height 37
